Goal: Communication & Community: Answer question/provide support

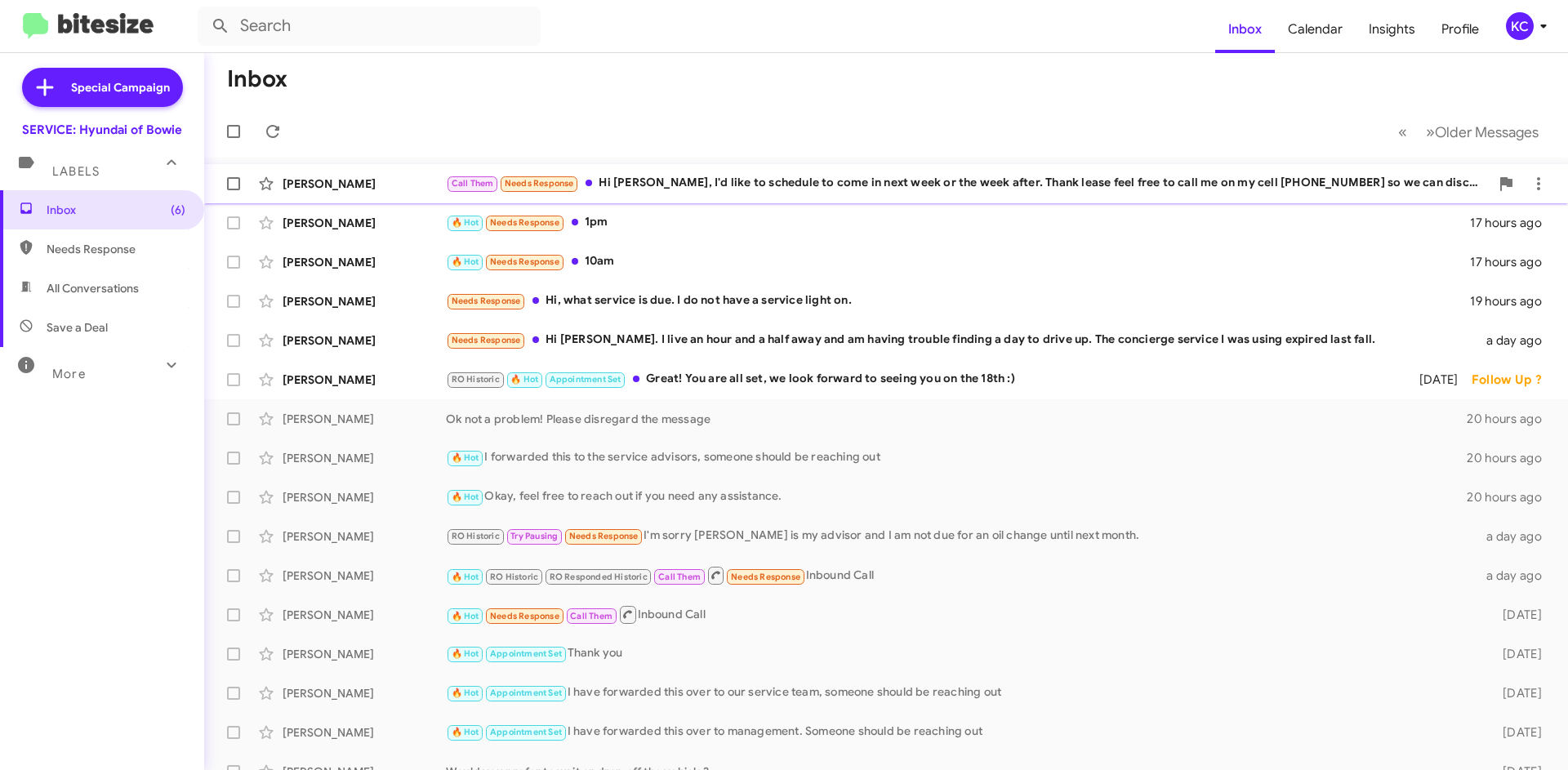
click at [668, 183] on div "Call Them Needs Response Hi Mia, I'd like to schedule to come in next week or t…" at bounding box center [967, 183] width 1044 height 19
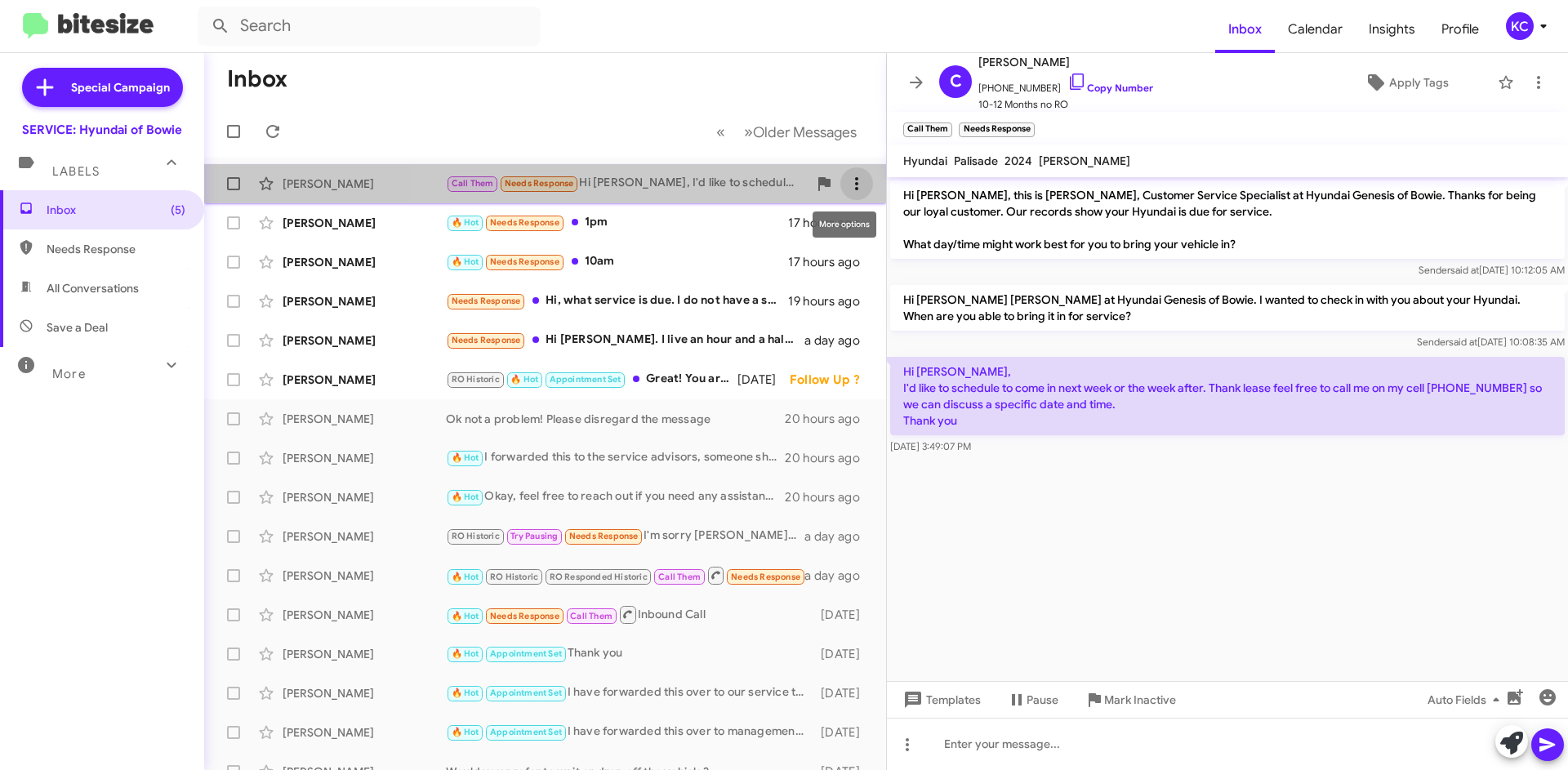
click at [851, 179] on icon at bounding box center [856, 183] width 20 height 20
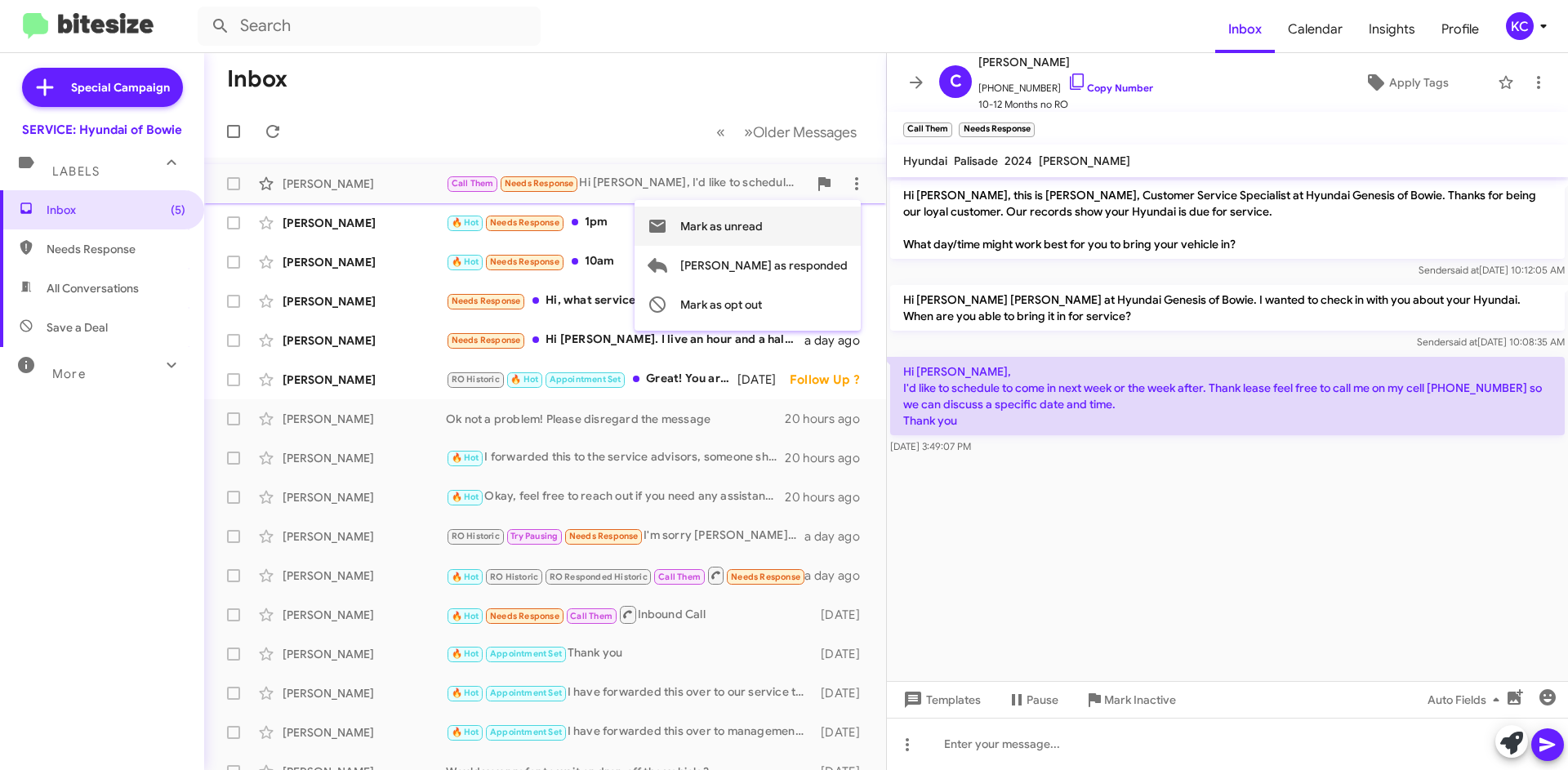
click at [841, 221] on button "Mark as unread" at bounding box center [747, 226] width 226 height 39
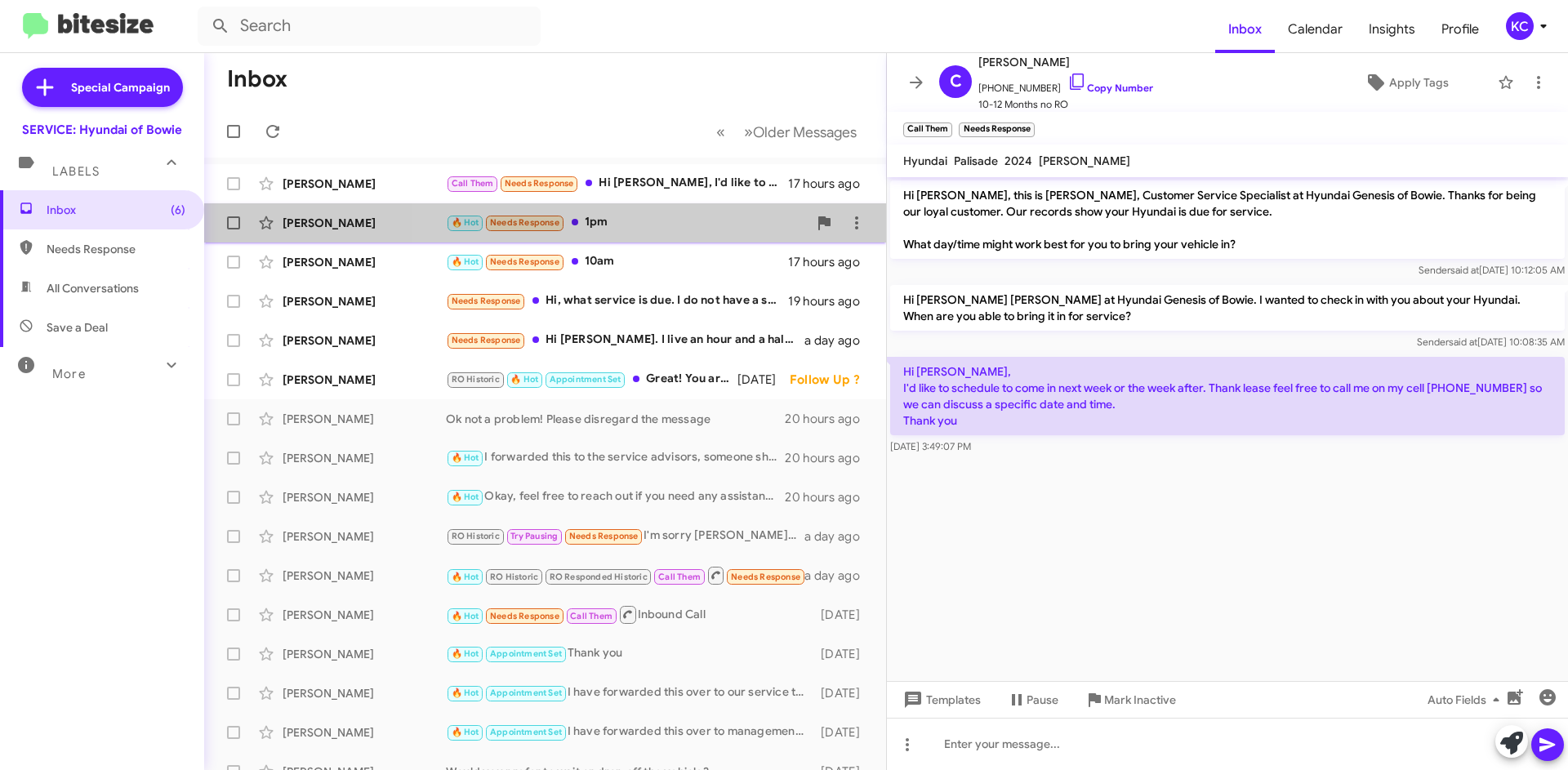
click at [657, 228] on div "🔥 Hot Needs Response 1pm" at bounding box center [627, 222] width 362 height 19
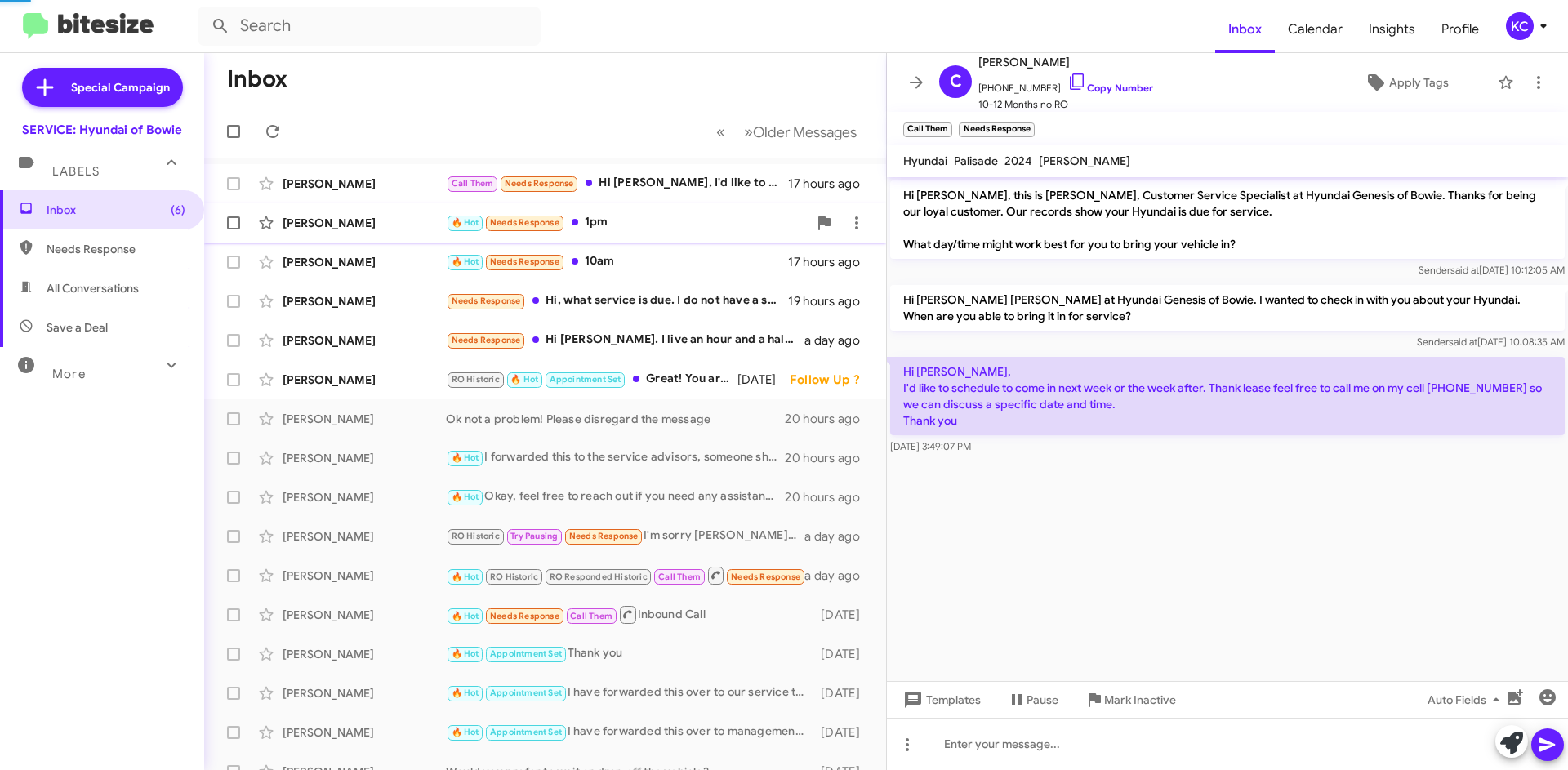
scroll to position [402, 0]
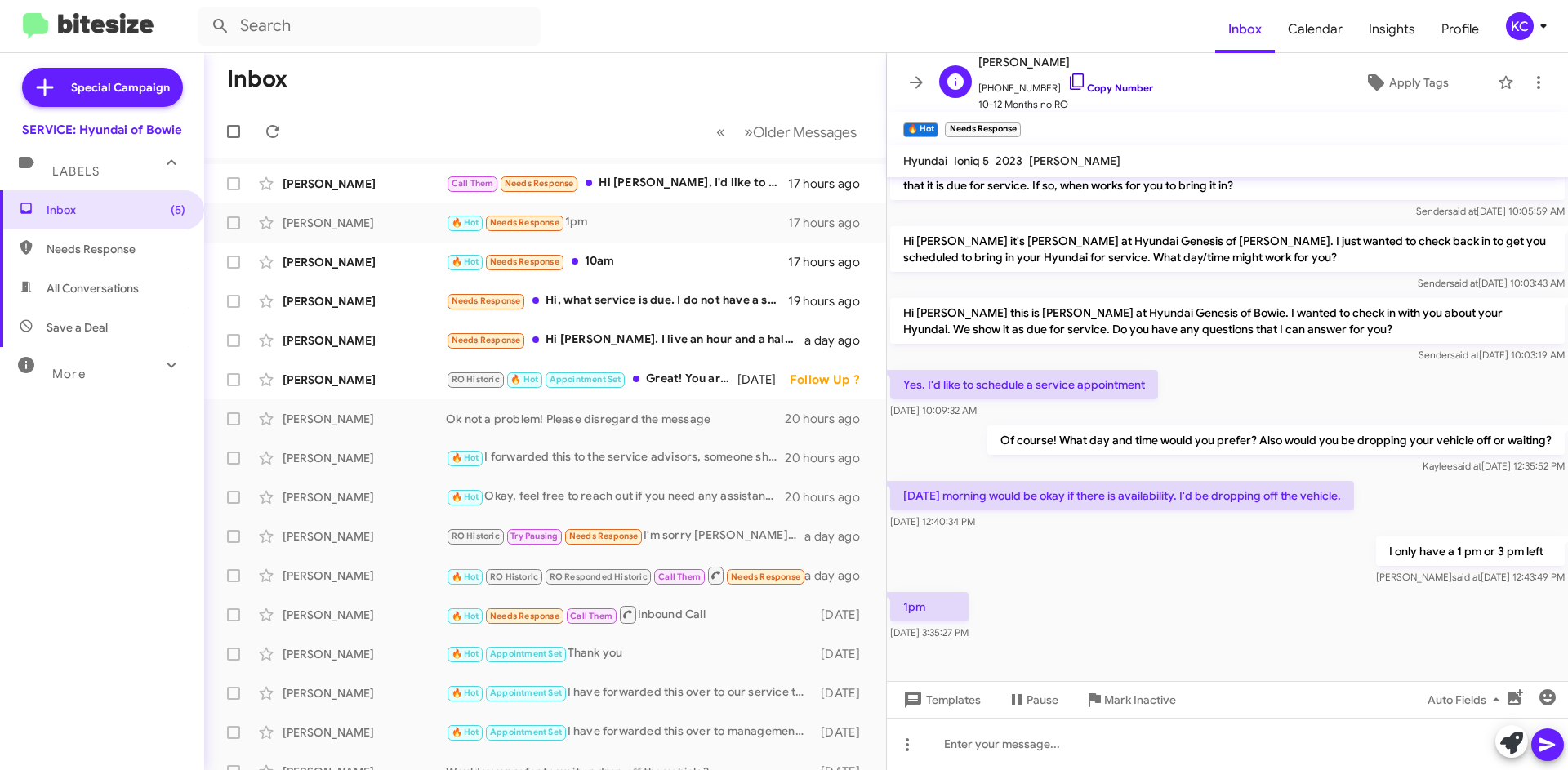
click at [1068, 87] on icon at bounding box center [1077, 81] width 20 height 20
click at [1069, 743] on div at bounding box center [1227, 744] width 681 height 53
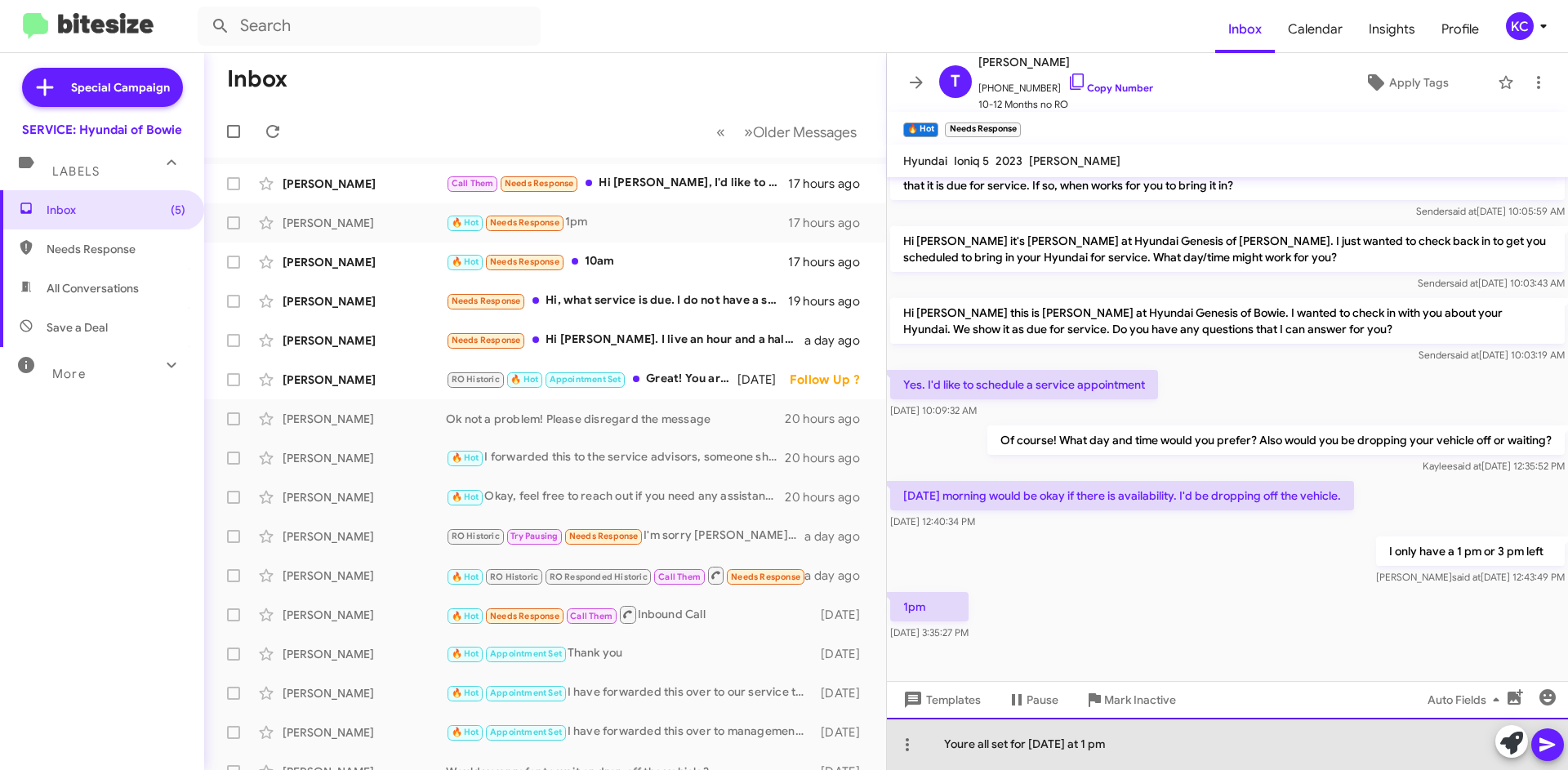
click at [969, 742] on div "Youre all set for today at 1 pm" at bounding box center [1227, 744] width 681 height 53
click at [948, 743] on div "You're all set for today at 1 pm" at bounding box center [1227, 744] width 681 height 53
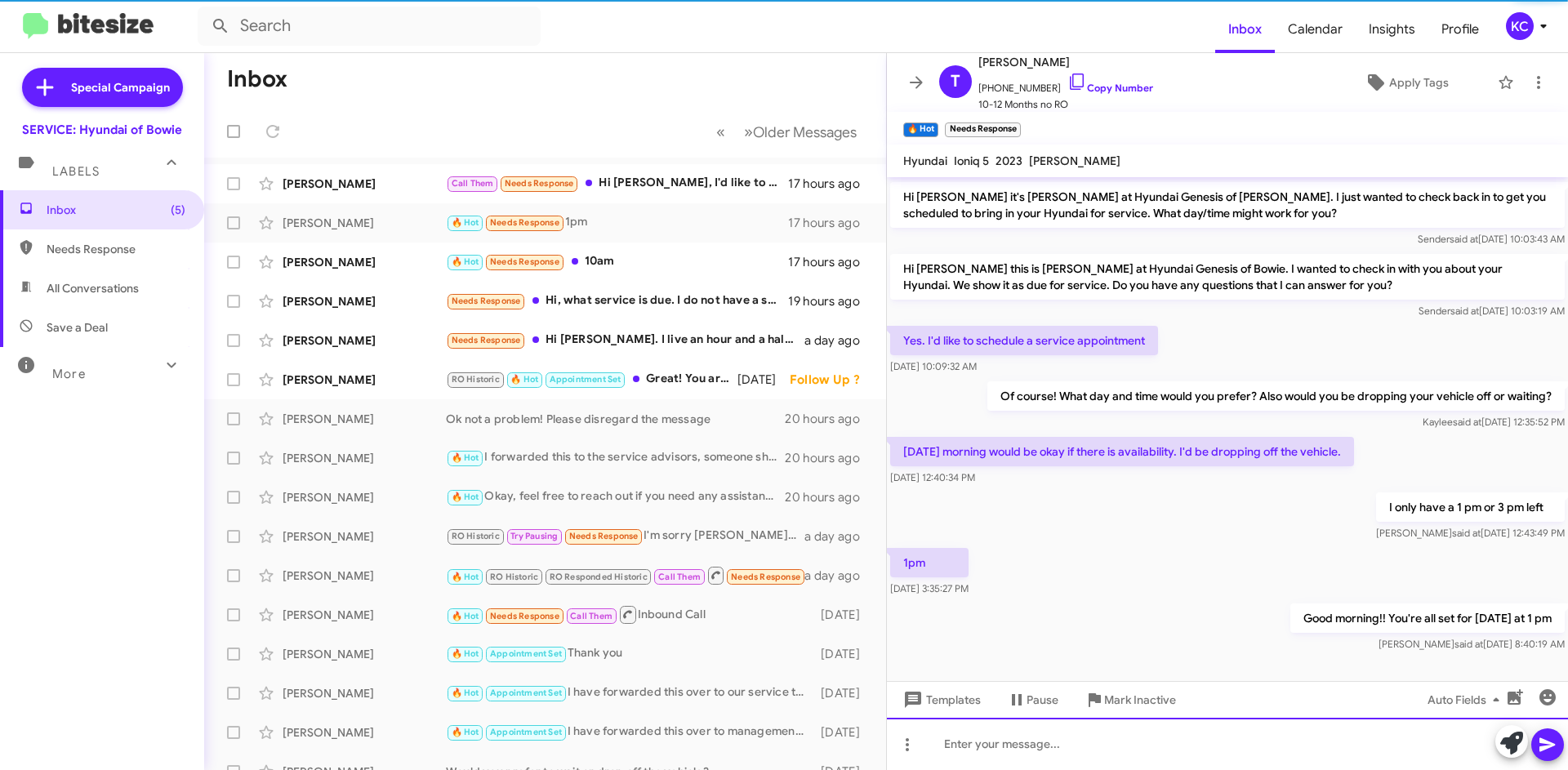
scroll to position [461, 0]
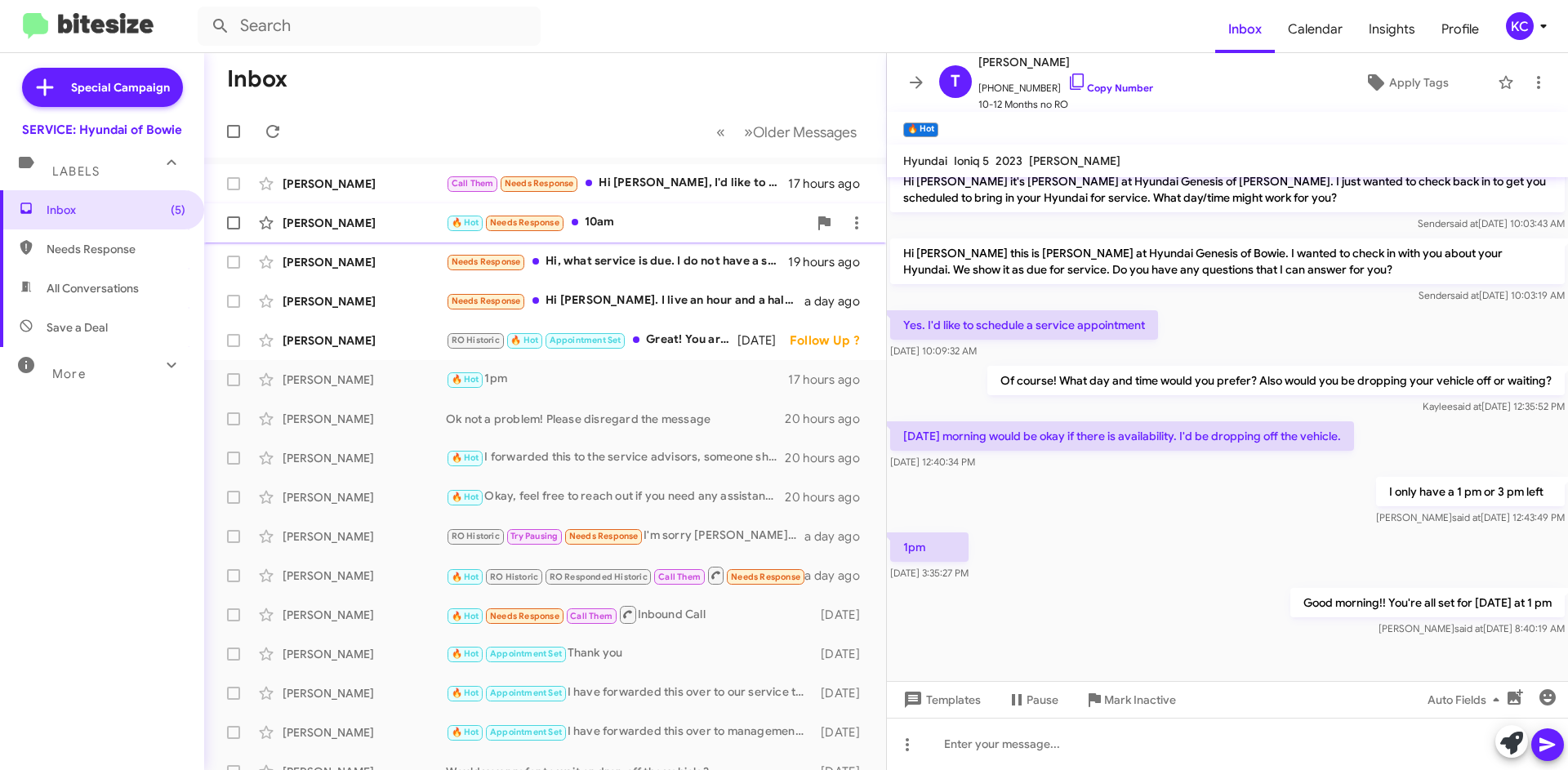
click at [627, 233] on div "Henry Wike 🔥 Hot Needs Response 10am 17 hours ago" at bounding box center [545, 222] width 656 height 32
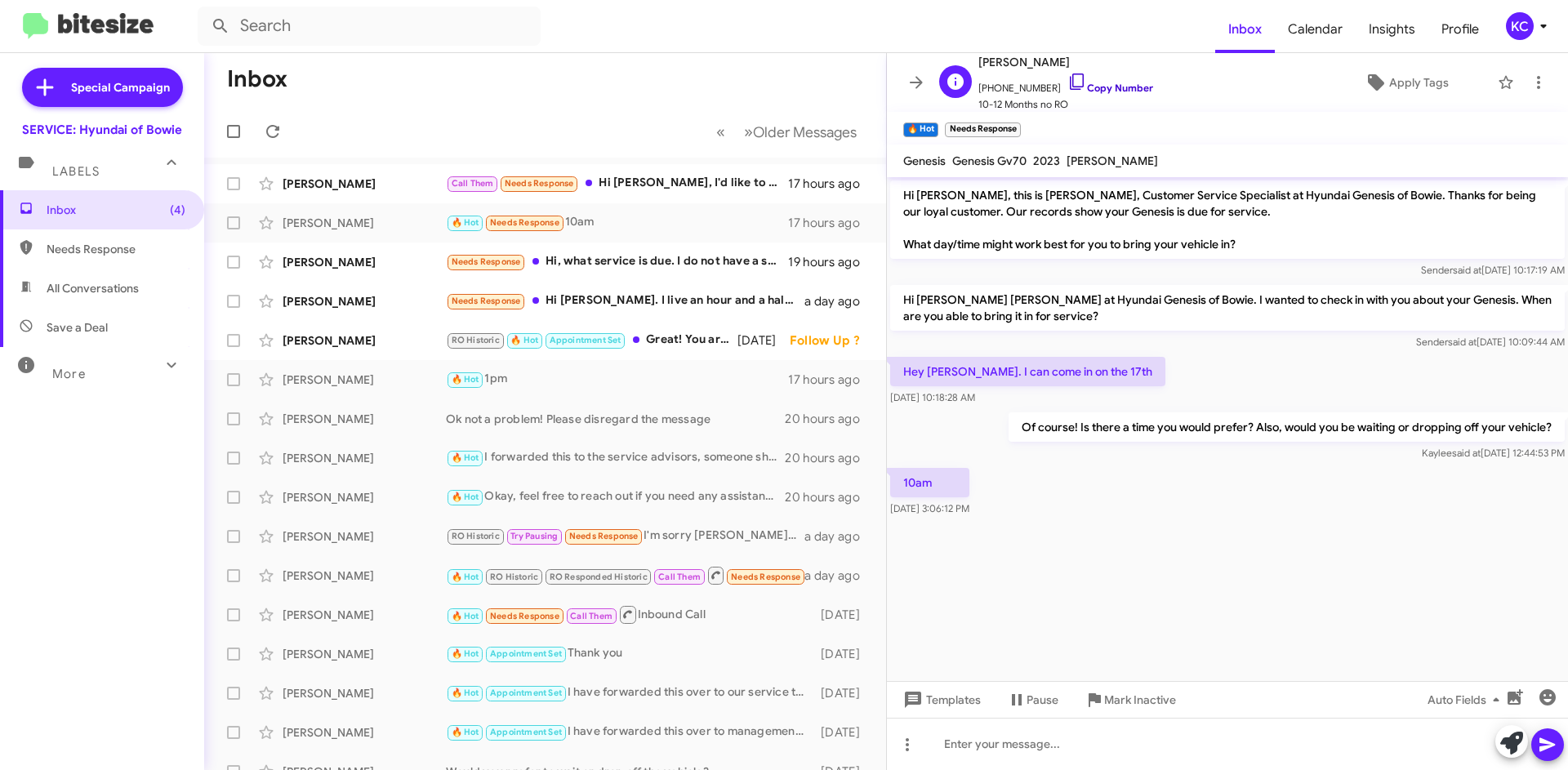
click at [1068, 78] on icon at bounding box center [1077, 81] width 20 height 20
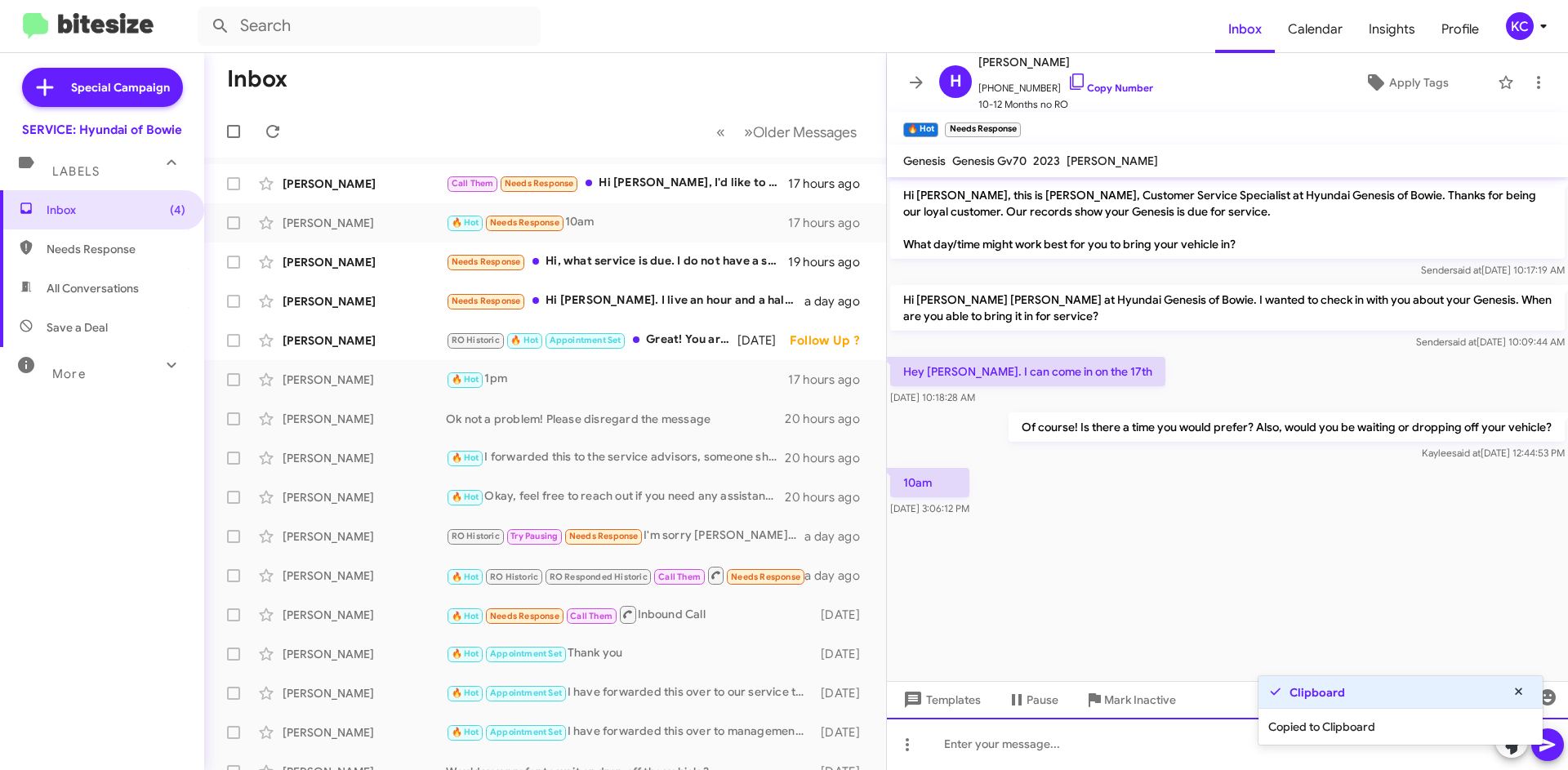
click at [1037, 741] on div at bounding box center [1227, 744] width 681 height 53
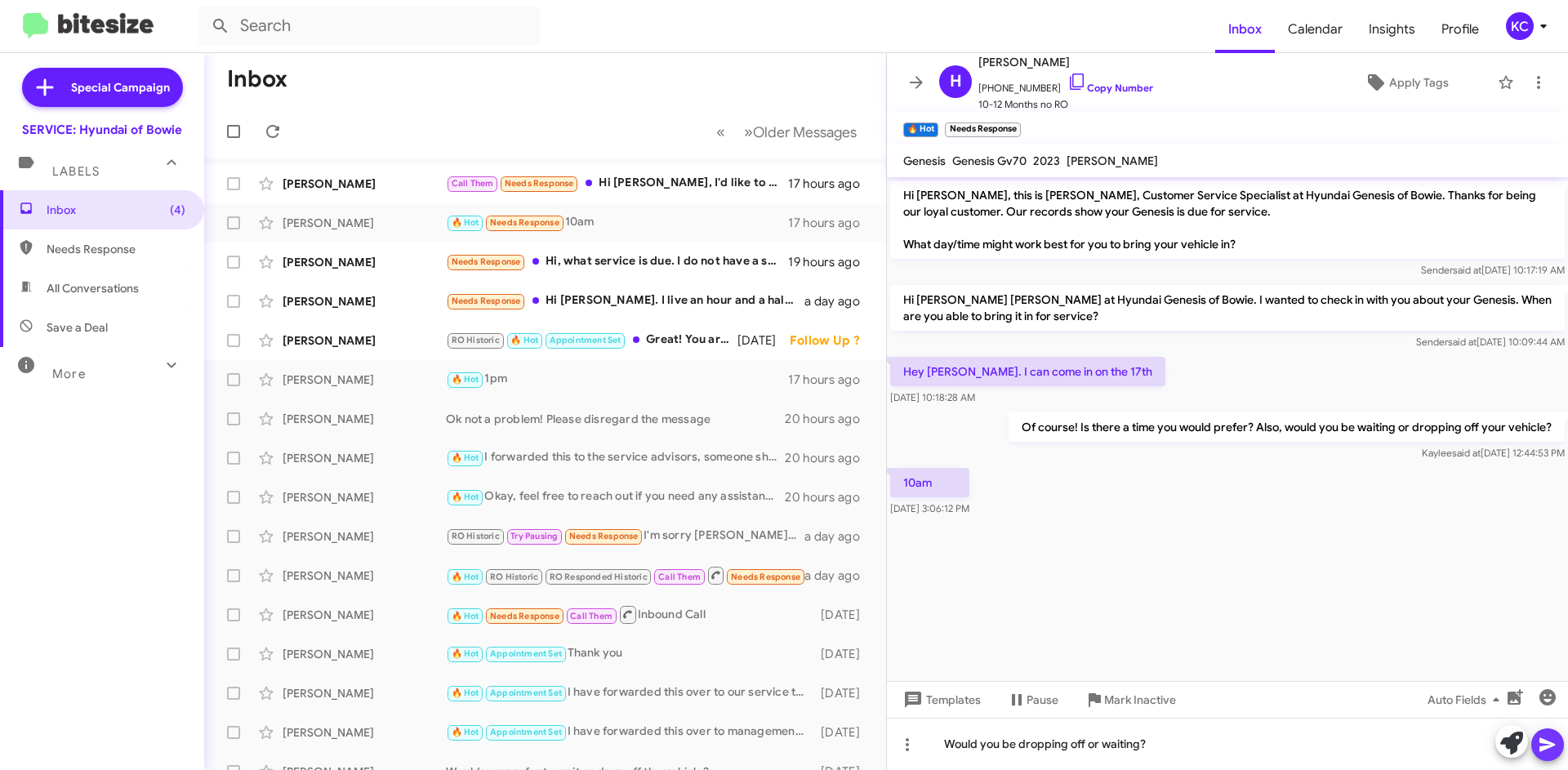
click at [1555, 733] on span at bounding box center [1548, 745] width 20 height 32
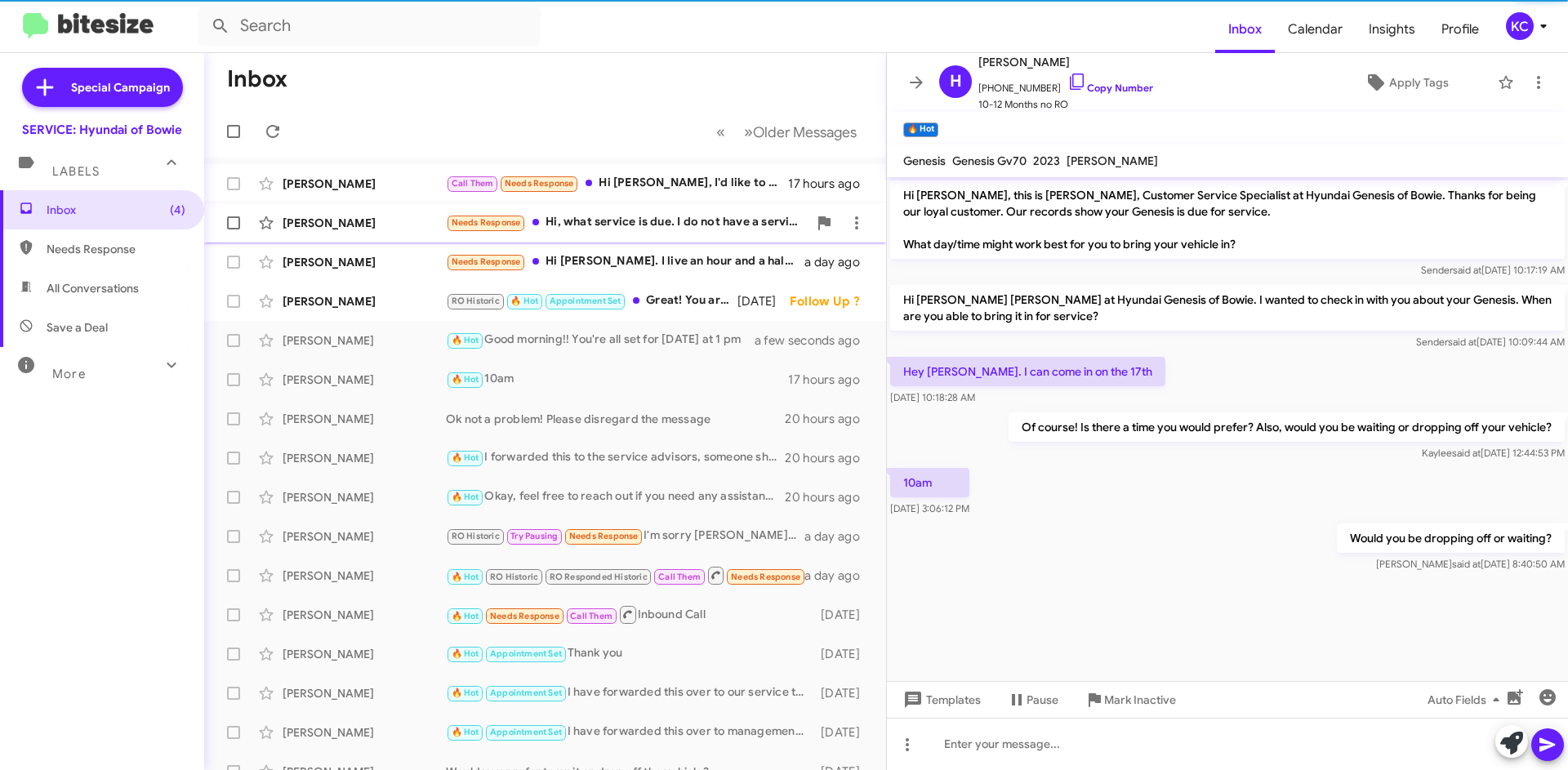
click at [634, 212] on div "Patricia Sullivan Needs Response Hi, what service is due. I do not have a servi…" at bounding box center [545, 222] width 656 height 32
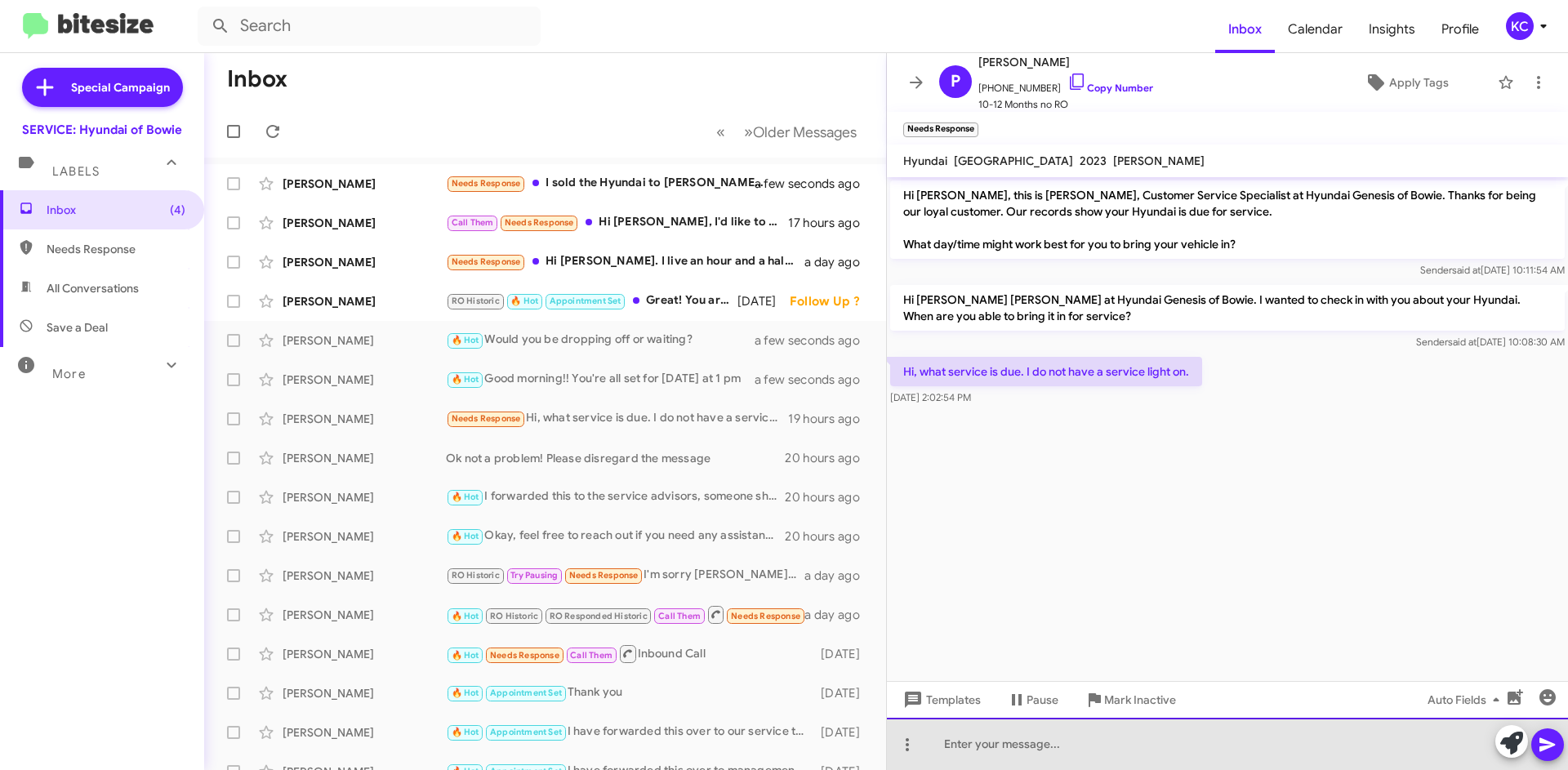
click at [1102, 755] on div at bounding box center [1227, 744] width 681 height 53
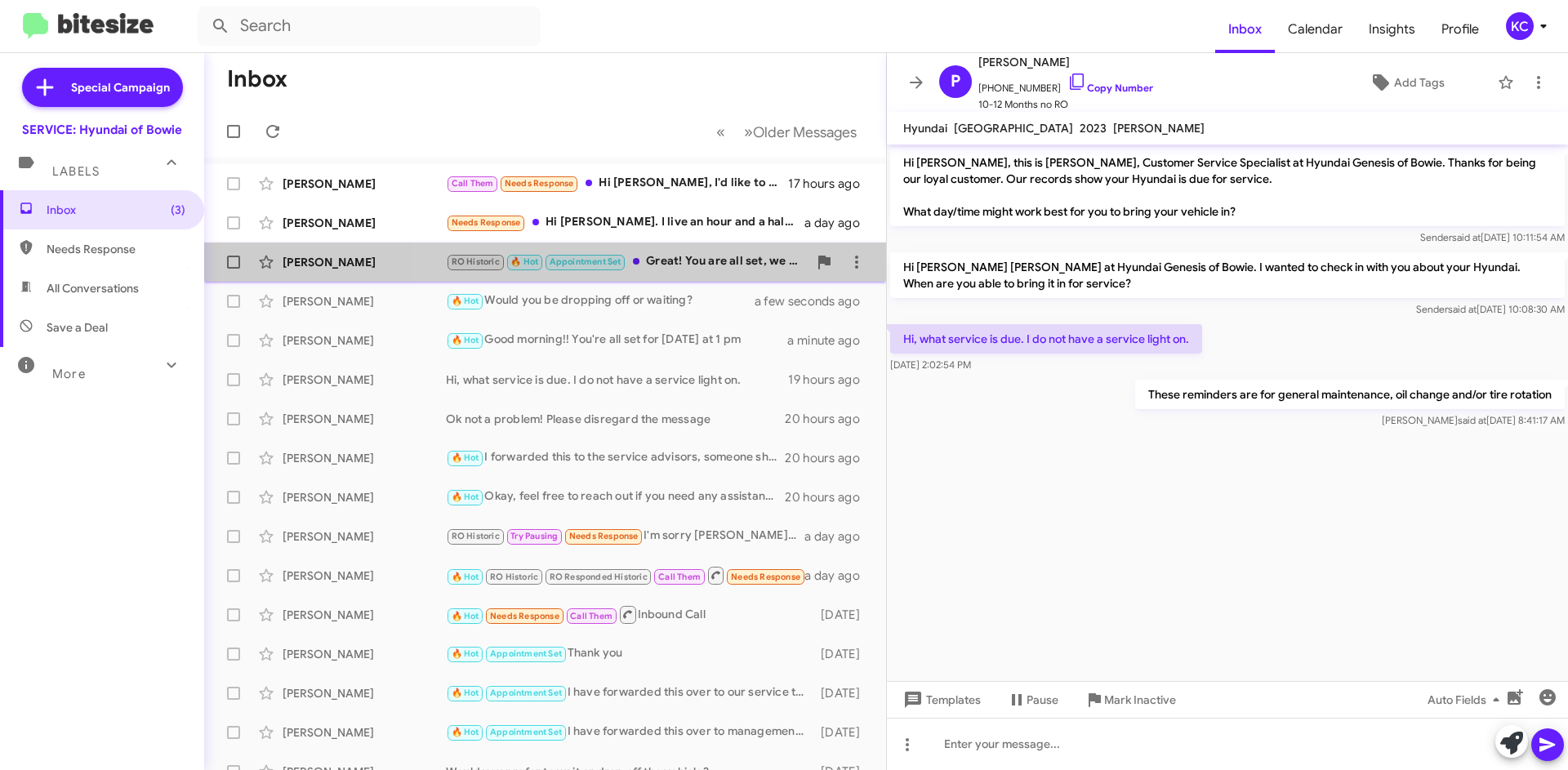
click at [684, 261] on div "RO Historic 🔥 Hot Appointment Set Great! You are all set, we look forward to se…" at bounding box center [627, 261] width 362 height 19
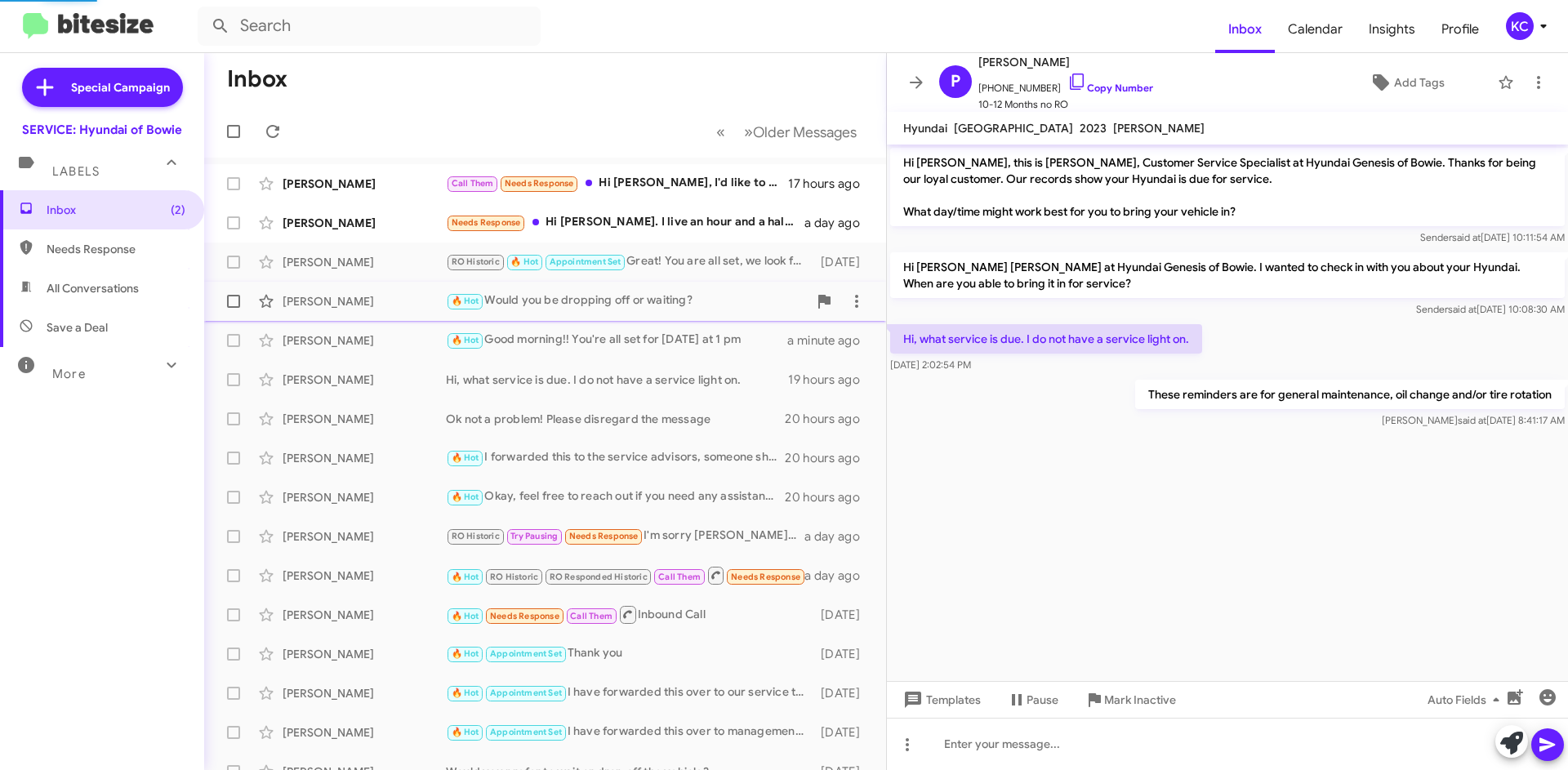
scroll to position [237, 0]
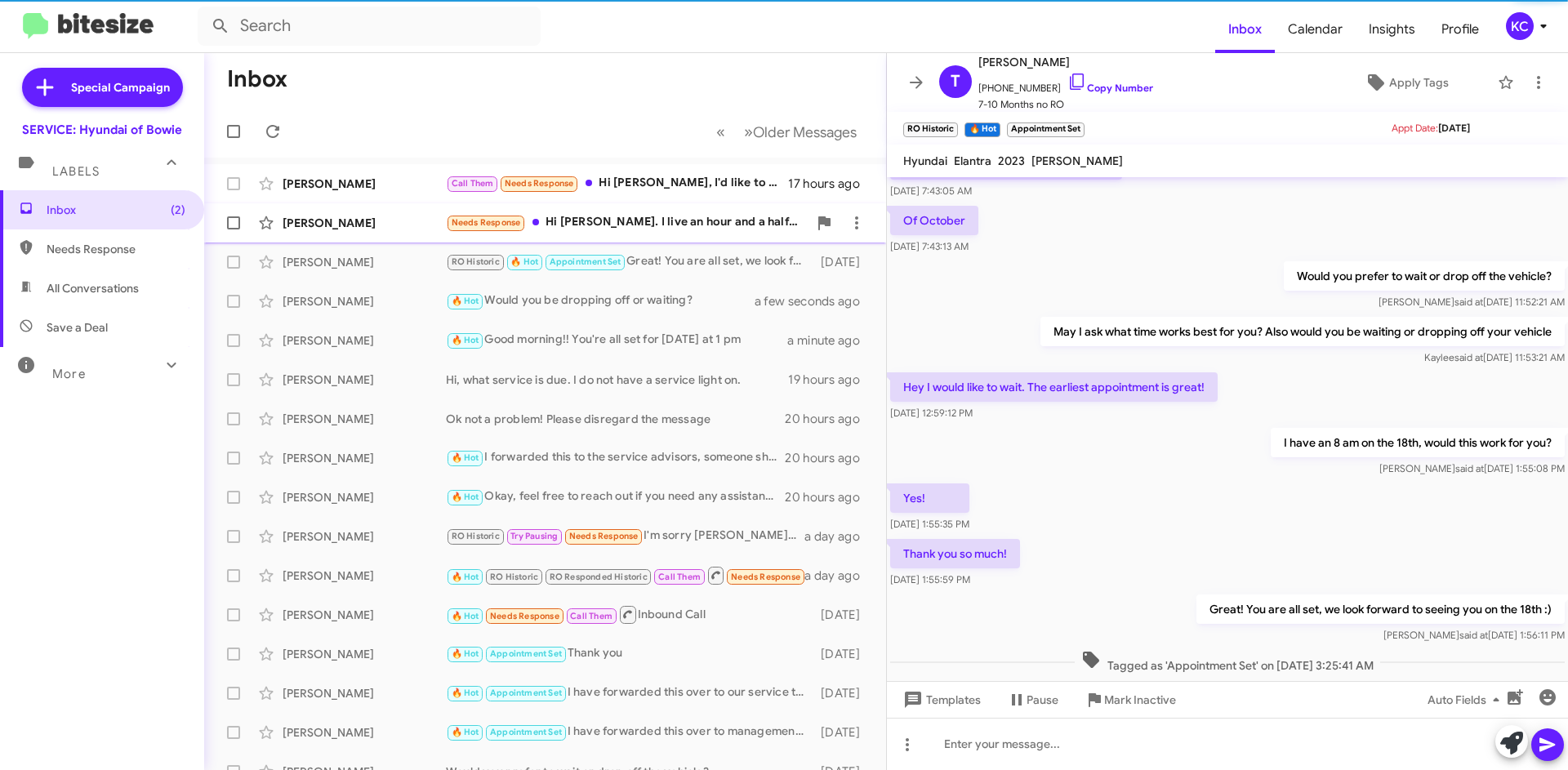
click at [621, 233] on div "Michael Harvey Needs Response Hi Mia. I live an hour and a half away and am hav…" at bounding box center [545, 222] width 656 height 32
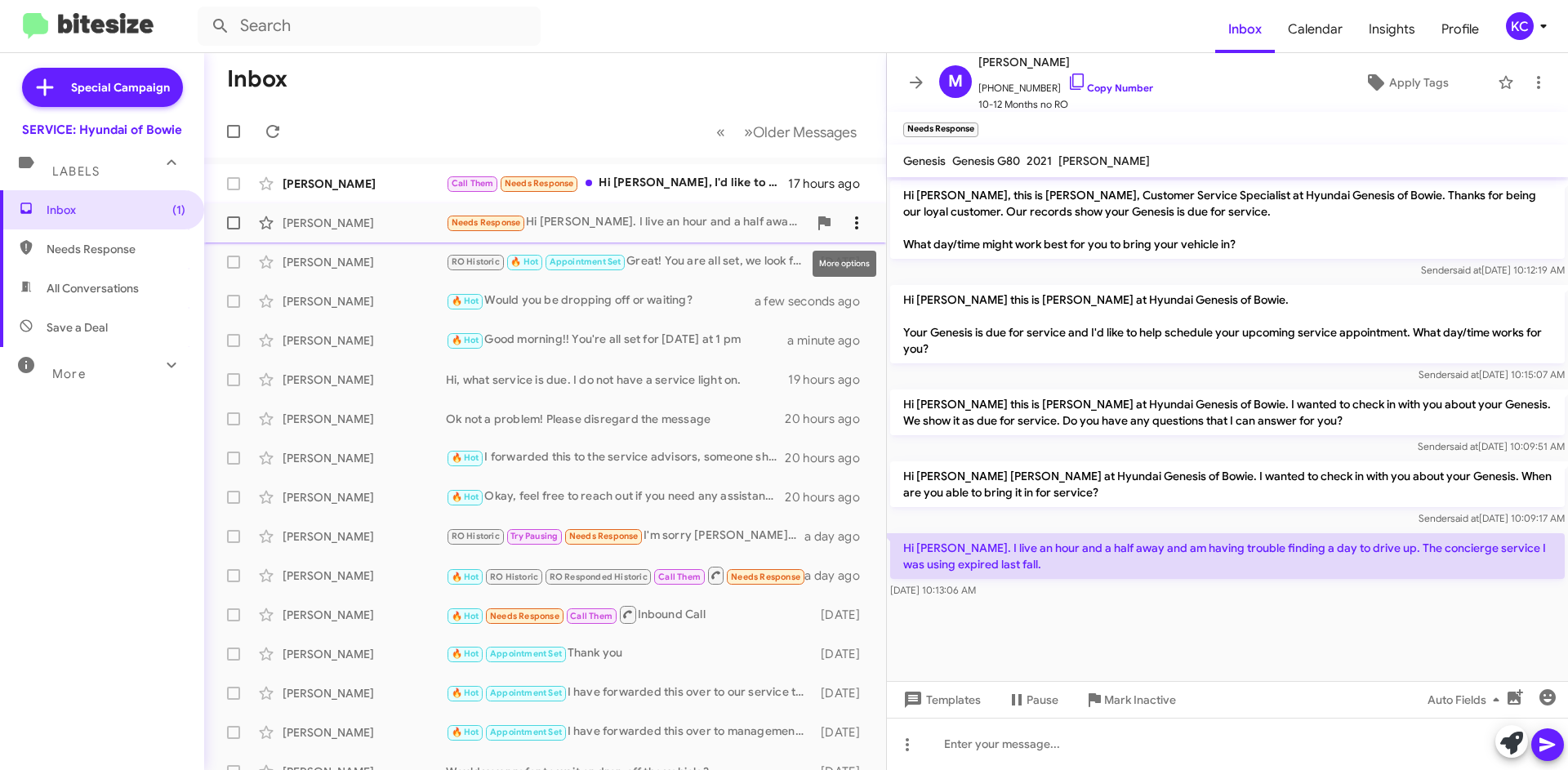
click at [847, 224] on icon at bounding box center [856, 222] width 20 height 20
click at [763, 267] on span "Mark as unread" at bounding box center [721, 265] width 82 height 39
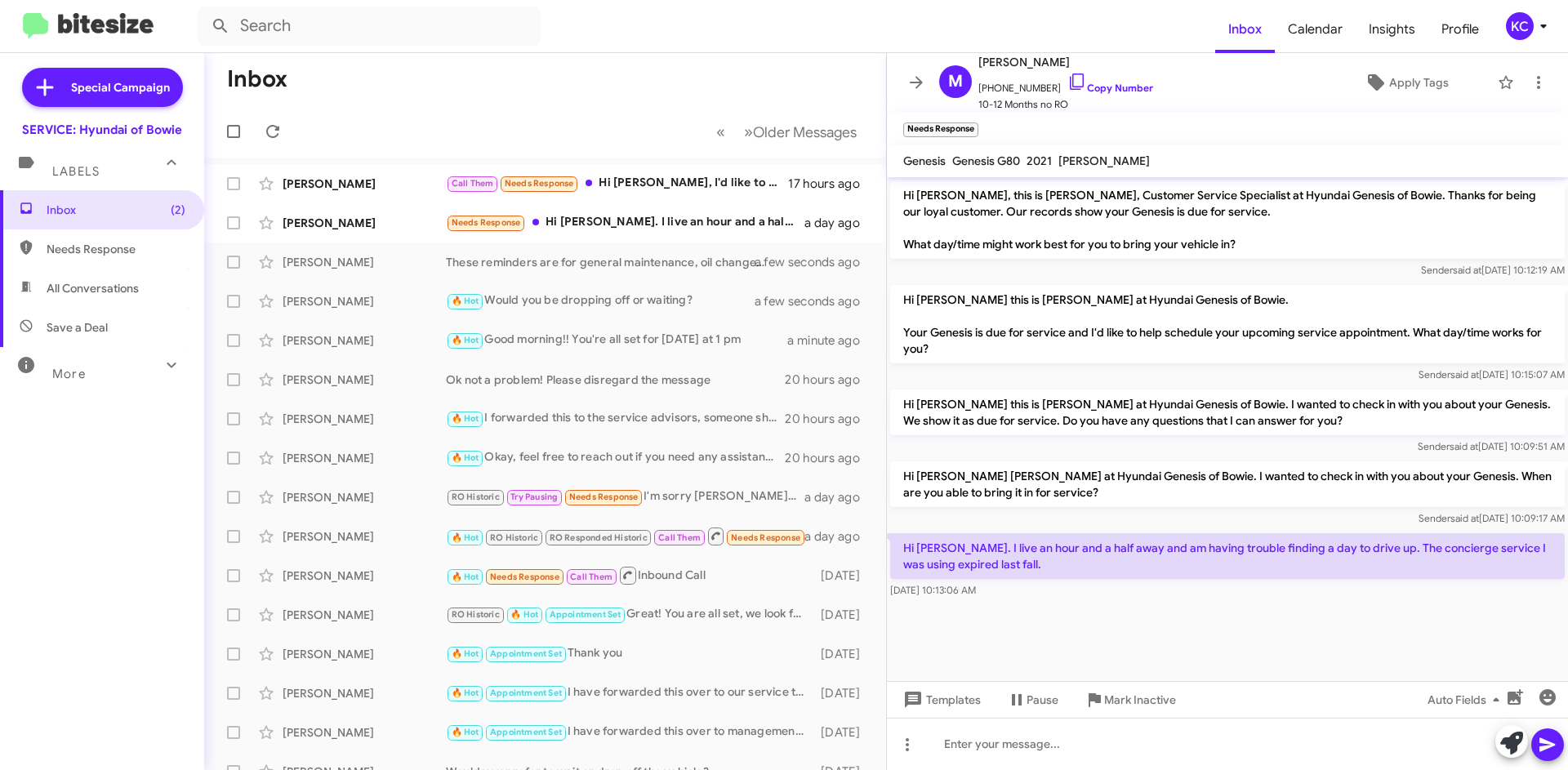
click at [1520, 23] on div "KC" at bounding box center [1520, 25] width 28 height 28
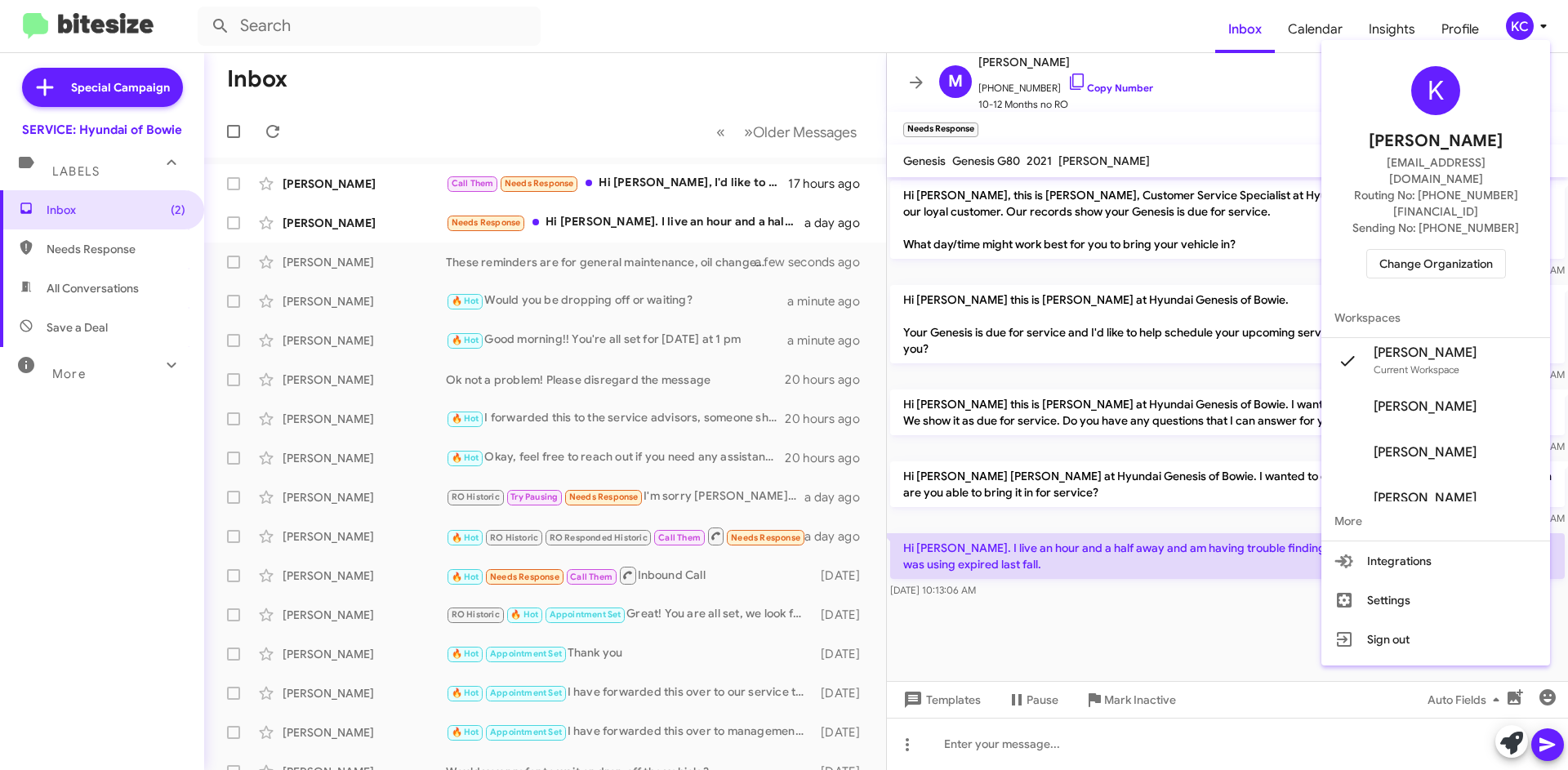
click at [93, 286] on div at bounding box center [784, 385] width 1568 height 770
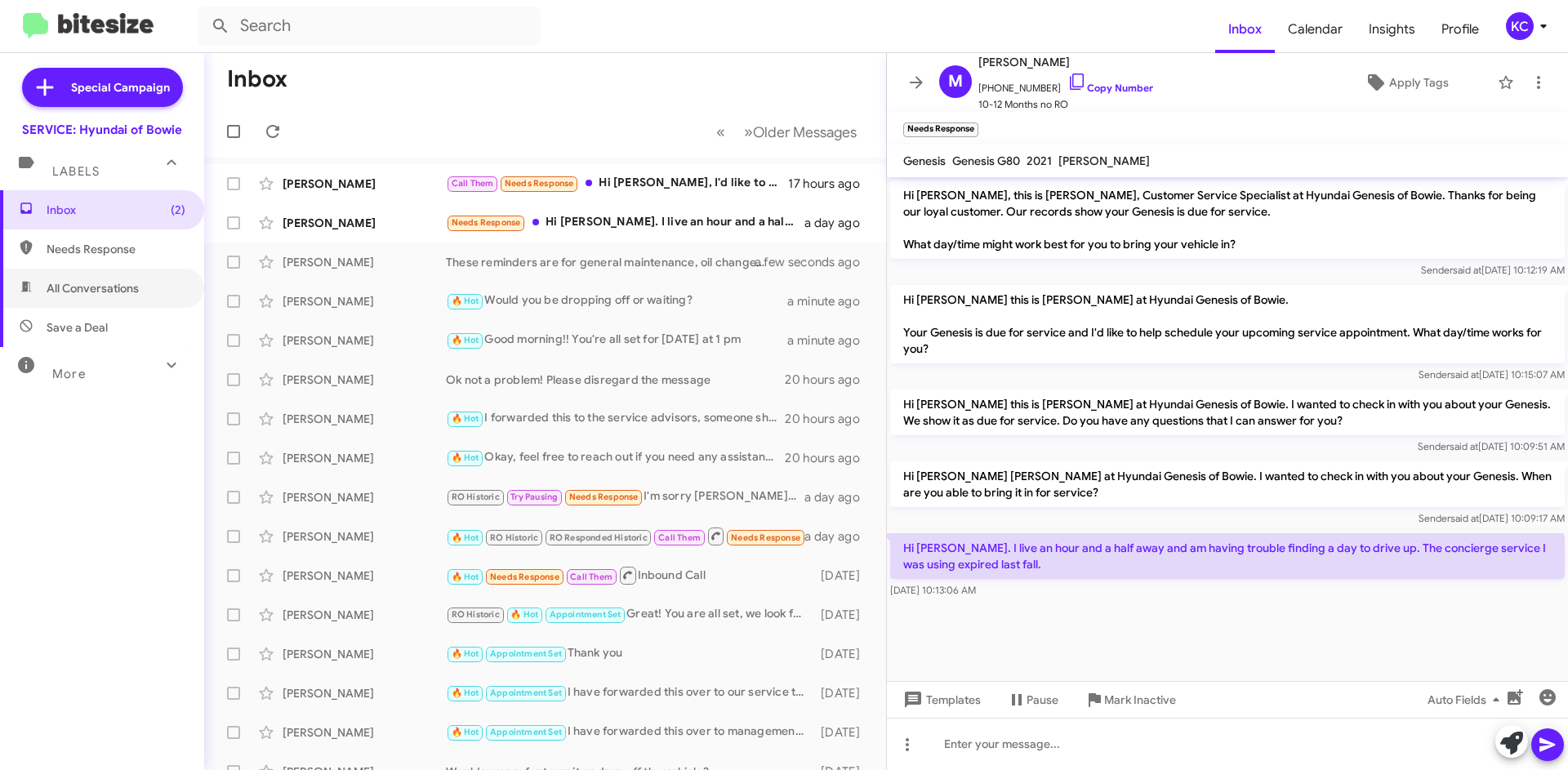
click at [93, 286] on span "All Conversations" at bounding box center [93, 288] width 93 height 16
type input "in:all-conversations"
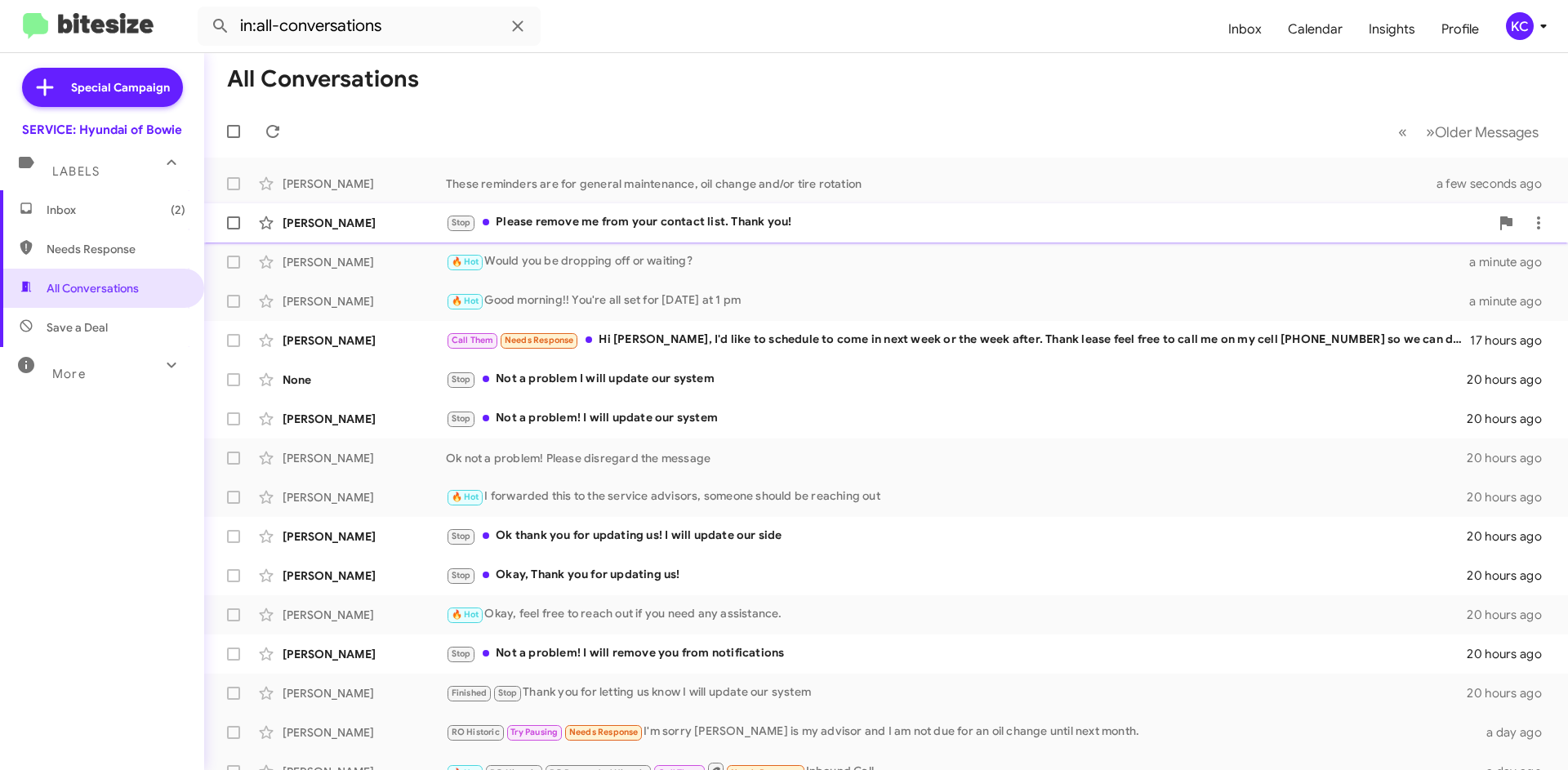
click at [764, 219] on div "Stop Please remove me from your contact list. Thank you!" at bounding box center [967, 222] width 1044 height 19
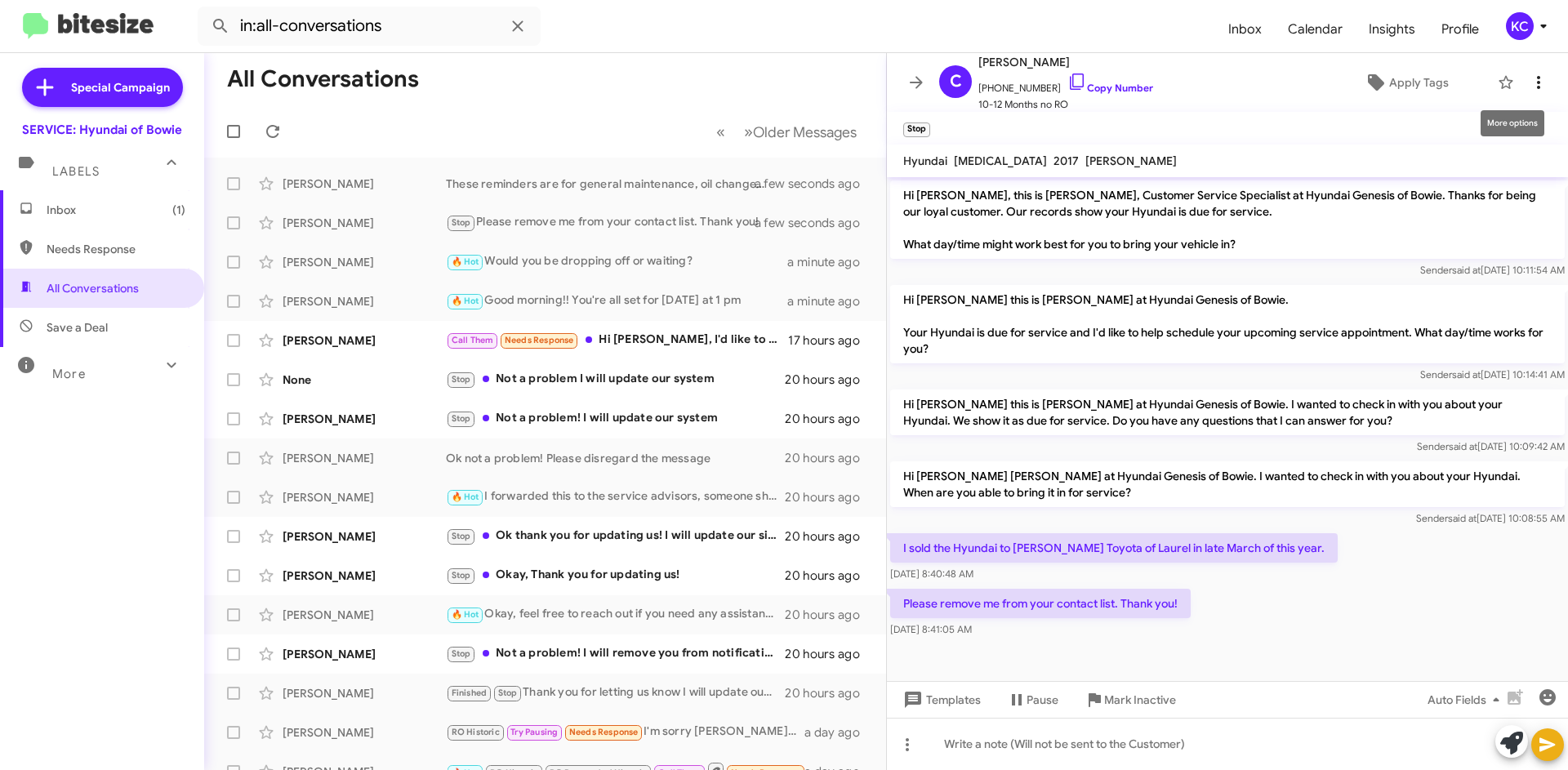
click at [1537, 77] on icon at bounding box center [1539, 81] width 3 height 13
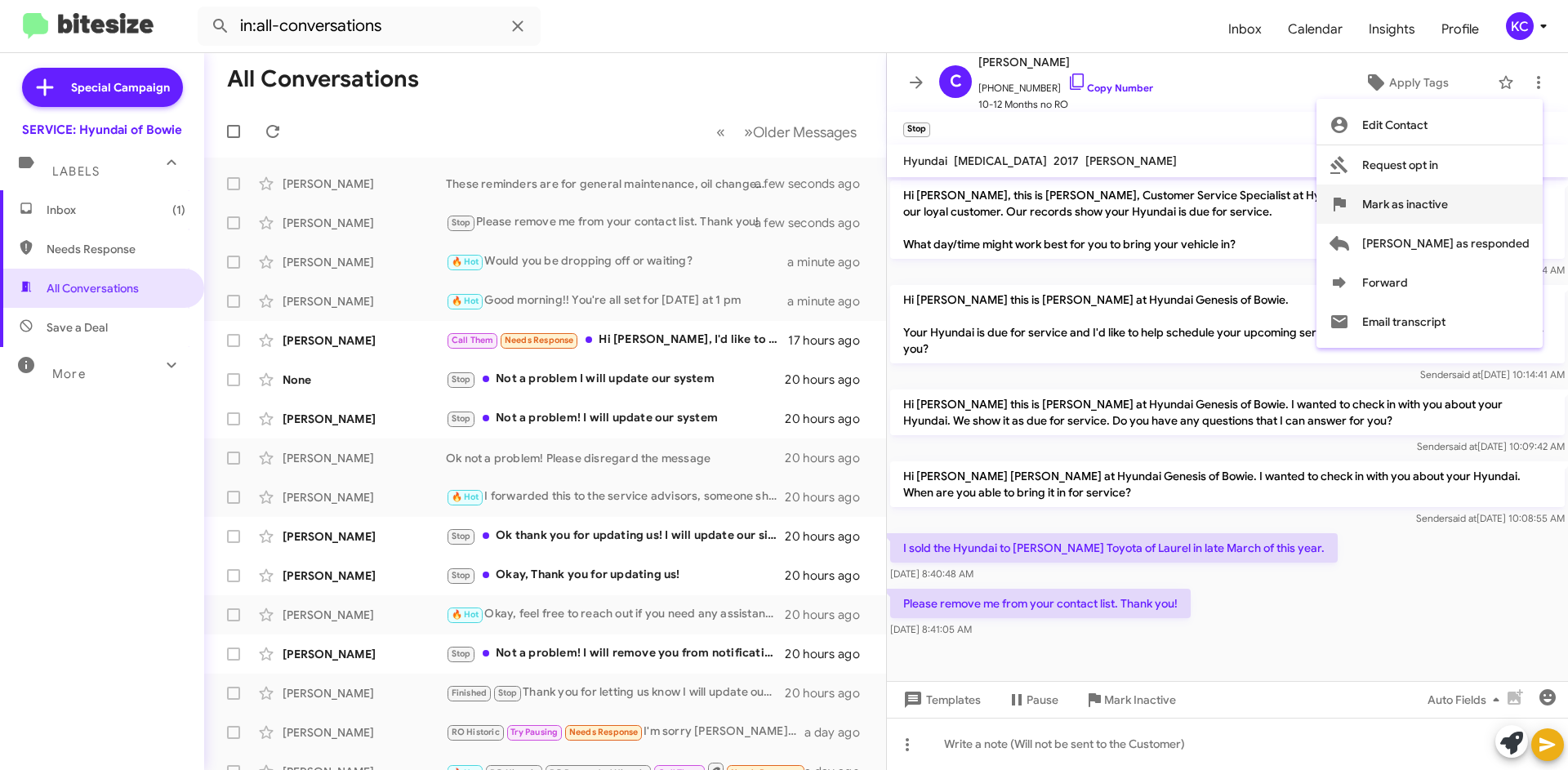
click at [1448, 217] on span "Mark as inactive" at bounding box center [1405, 204] width 86 height 39
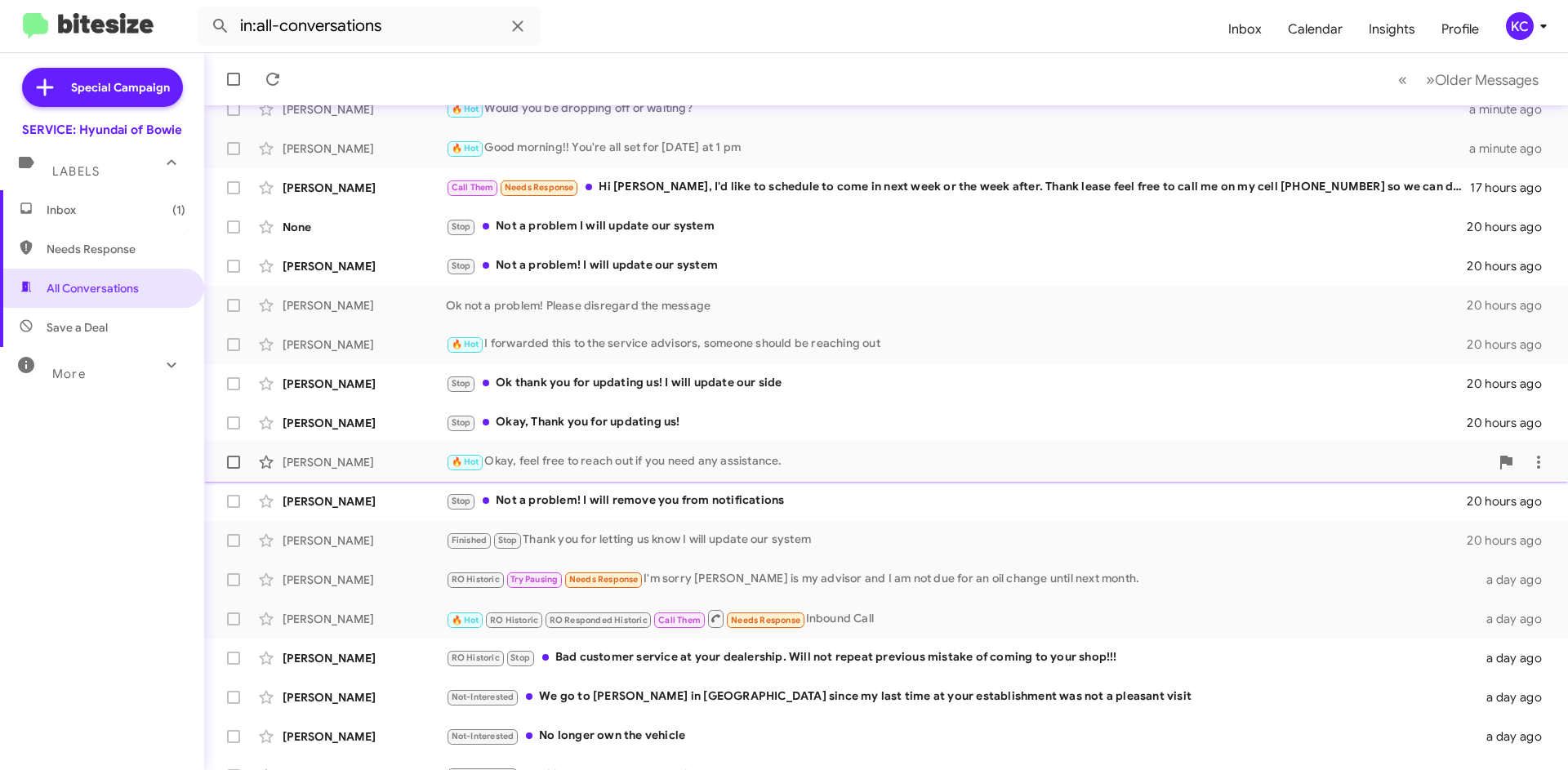
scroll to position [138, 0]
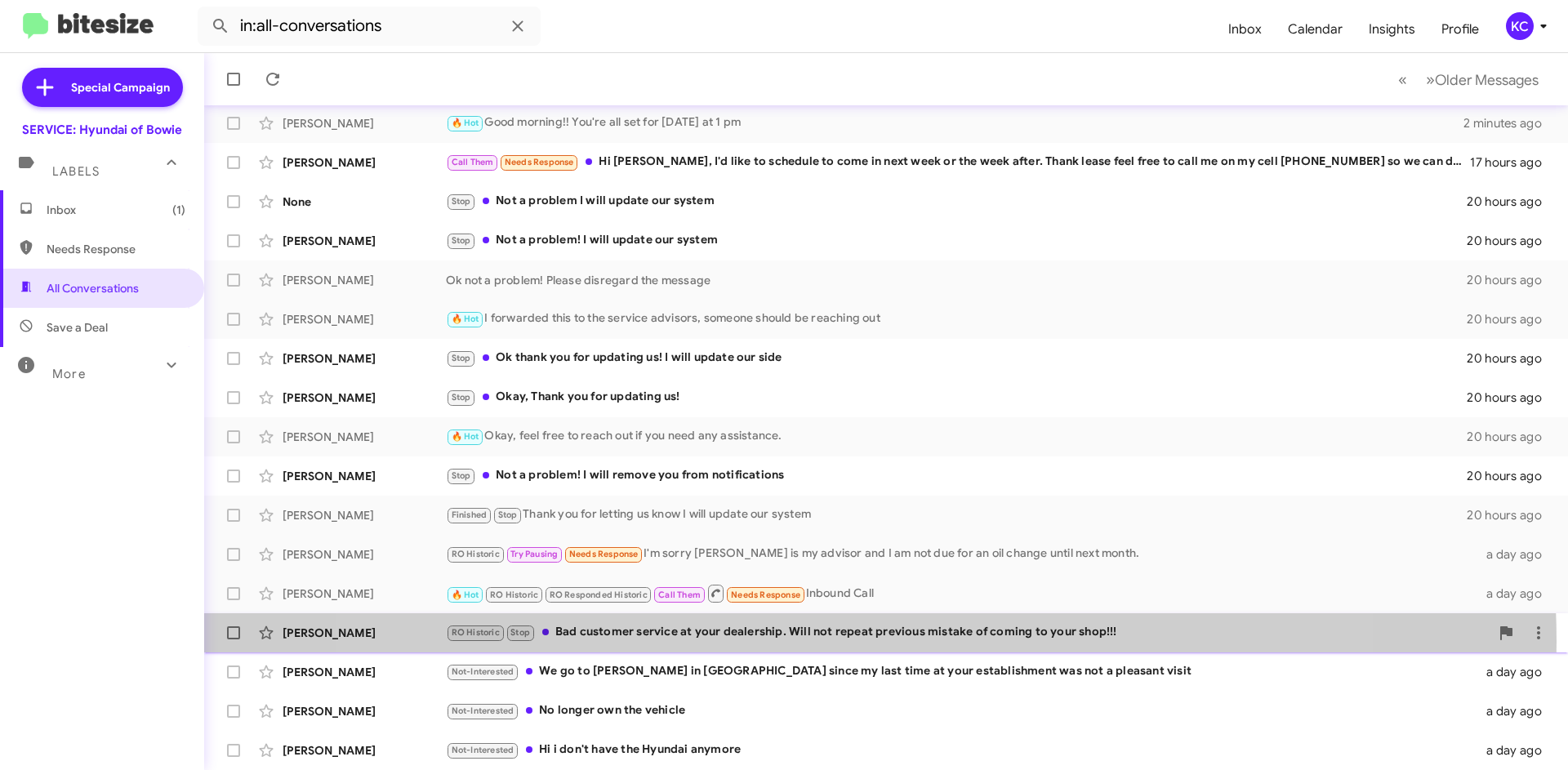
click at [842, 642] on div "RO Historic Stop Bad customer service at your dealership. Will not repeat previ…" at bounding box center [967, 632] width 1044 height 19
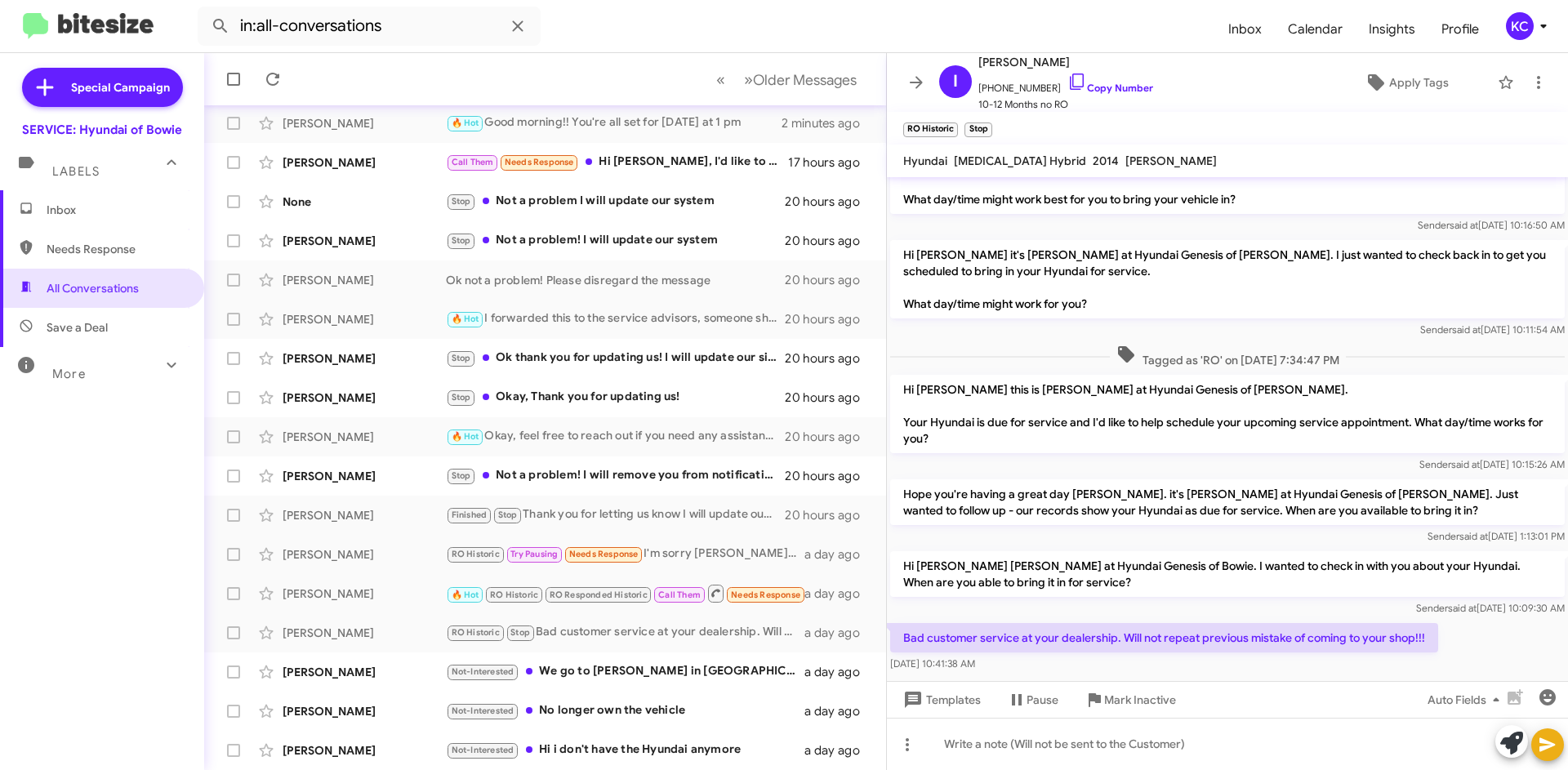
scroll to position [68, 0]
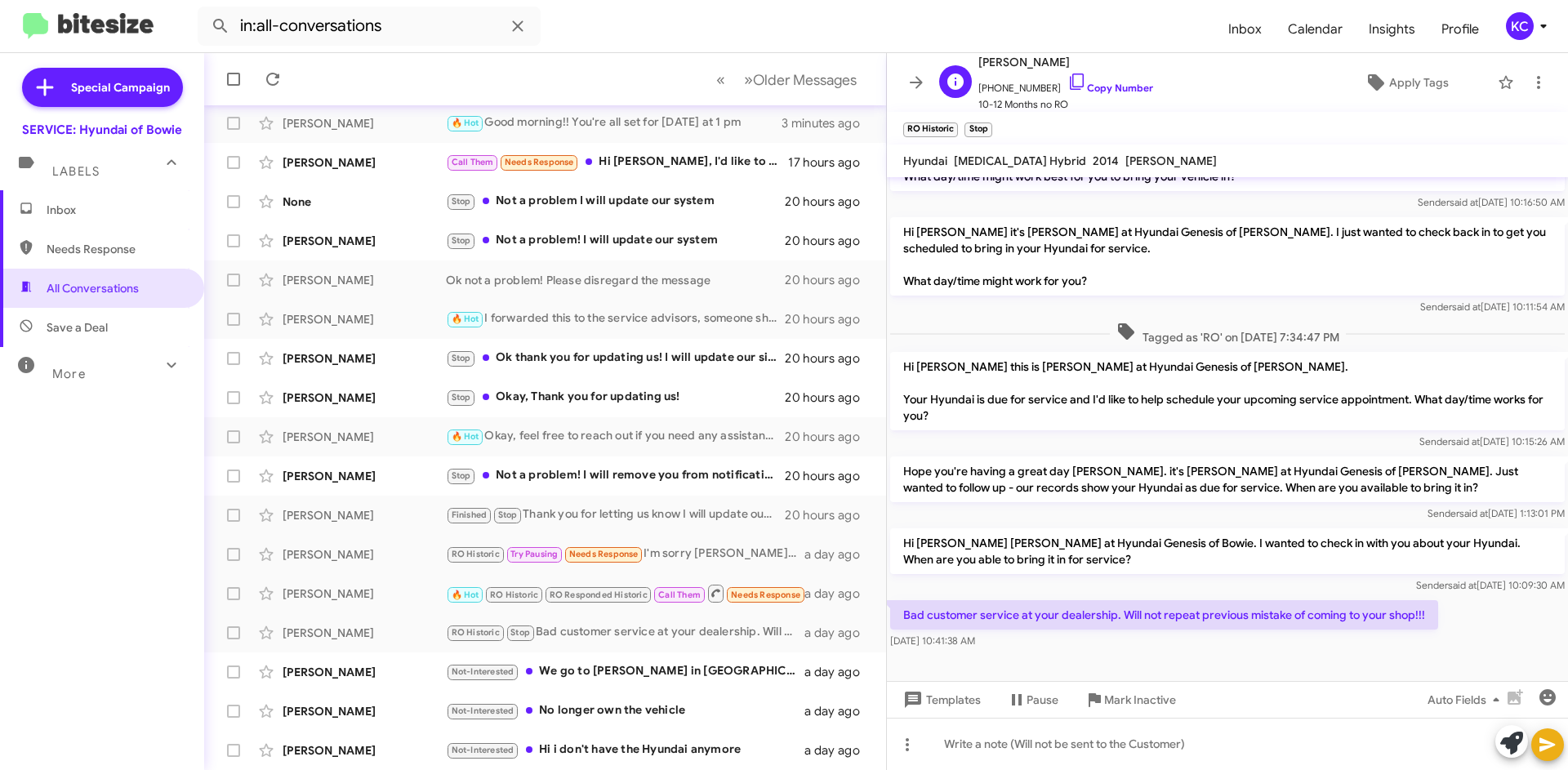
click at [1002, 55] on span "[PERSON_NAME]" at bounding box center [1066, 62] width 175 height 20
click at [1003, 54] on span "[PERSON_NAME]" at bounding box center [1066, 62] width 175 height 20
drag, startPoint x: 1072, startPoint y: 54, endPoint x: 959, endPoint y: 65, distance: 113.5
click at [959, 65] on div "I [PERSON_NAME] [PHONE_NUMBER] Copy Number 10-12 Months no RO" at bounding box center [1043, 82] width 221 height 60
copy span "[PERSON_NAME]"
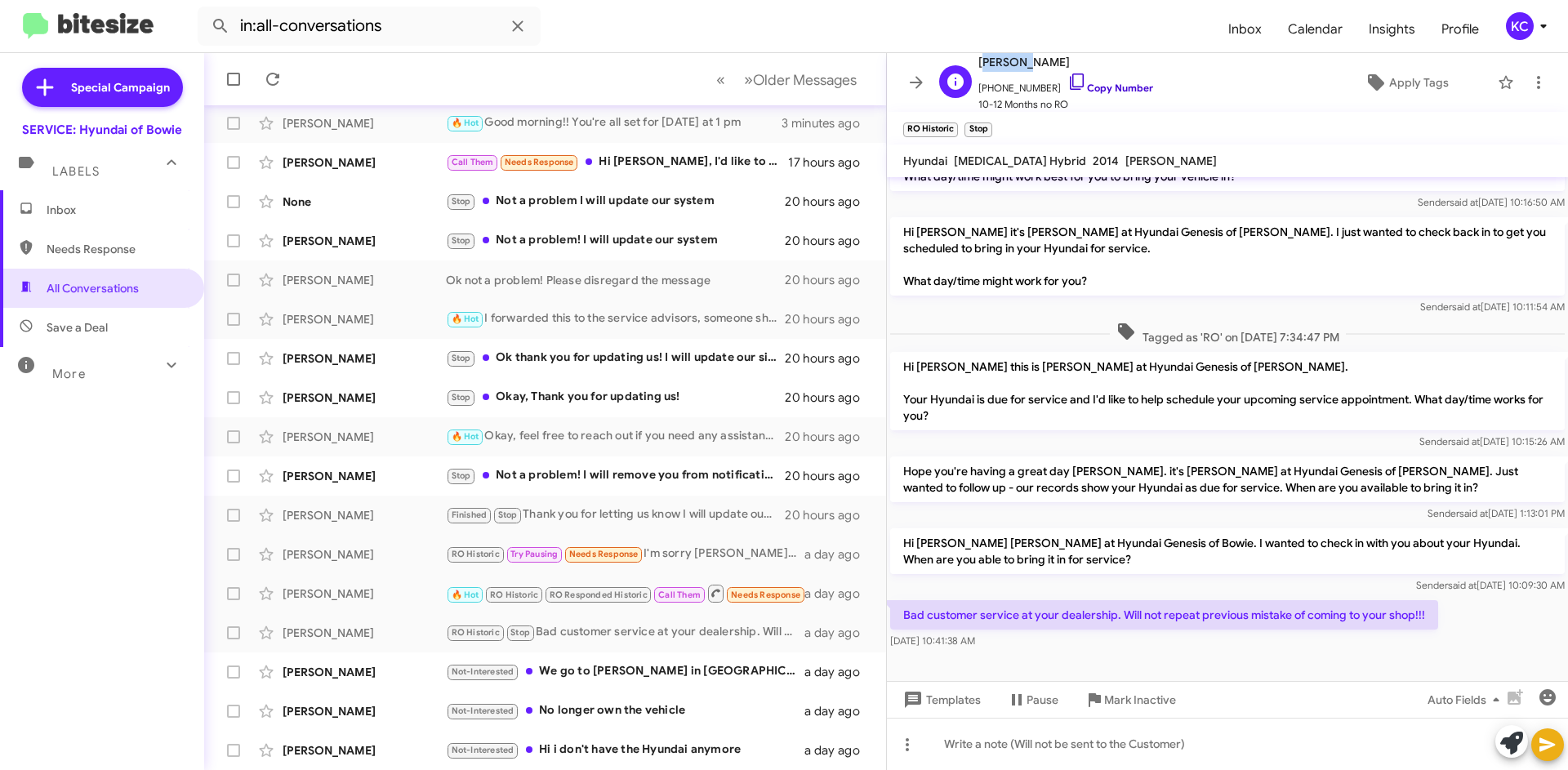
click at [1068, 80] on icon at bounding box center [1077, 81] width 20 height 20
copy span "[PERSON_NAME]"
